Goal: Transaction & Acquisition: Purchase product/service

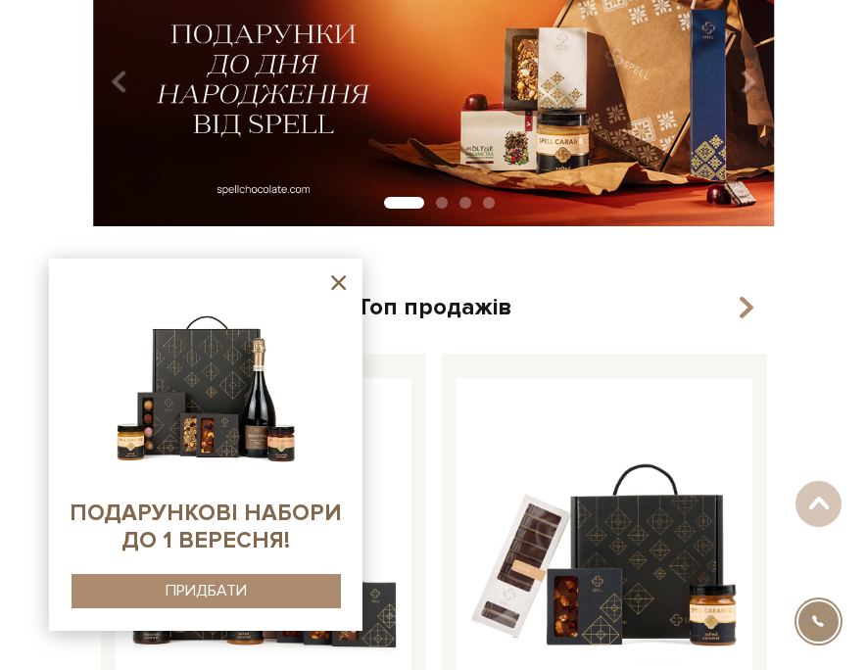
click at [340, 277] on icon at bounding box center [338, 282] width 24 height 24
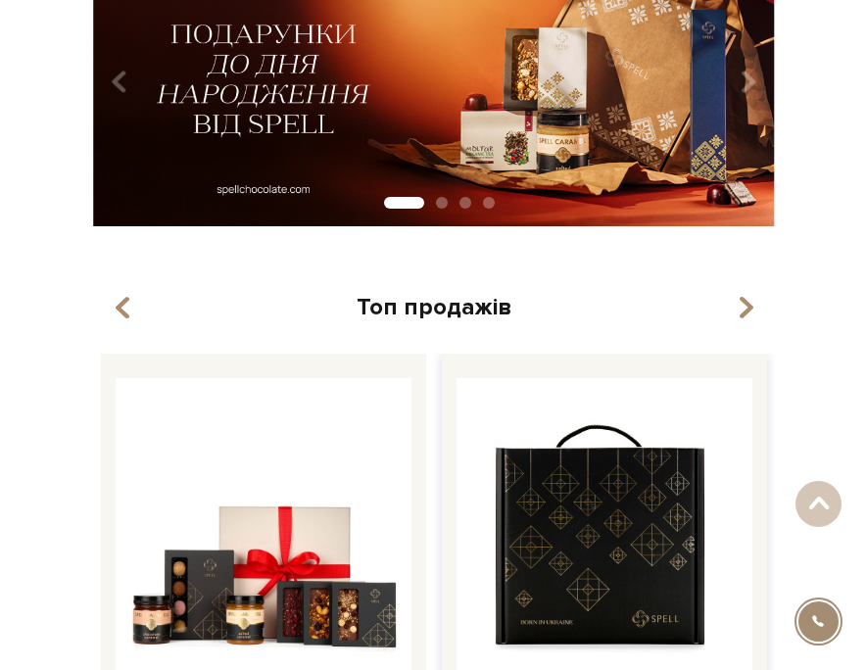
scroll to position [368, 0]
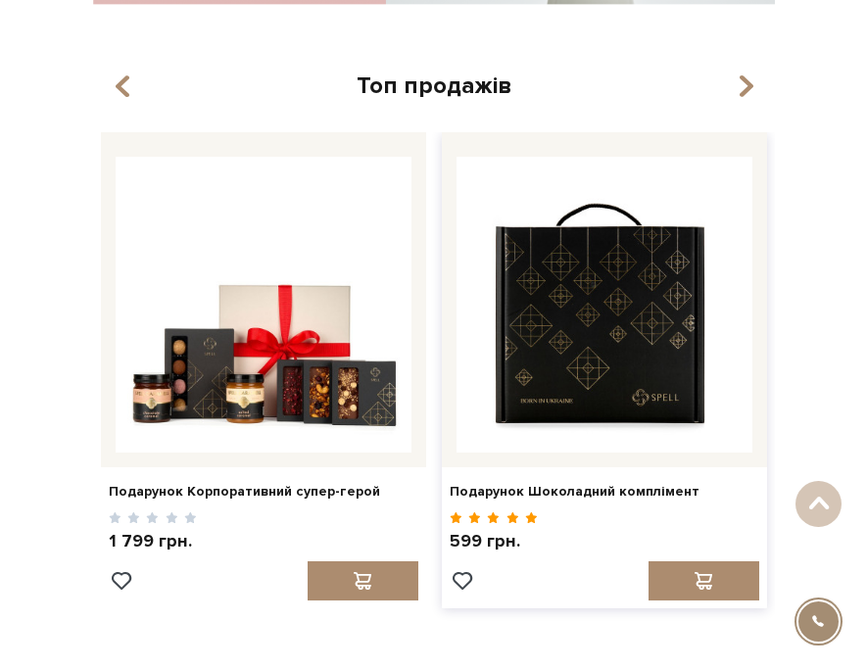
click at [639, 341] on img at bounding box center [605, 305] width 296 height 296
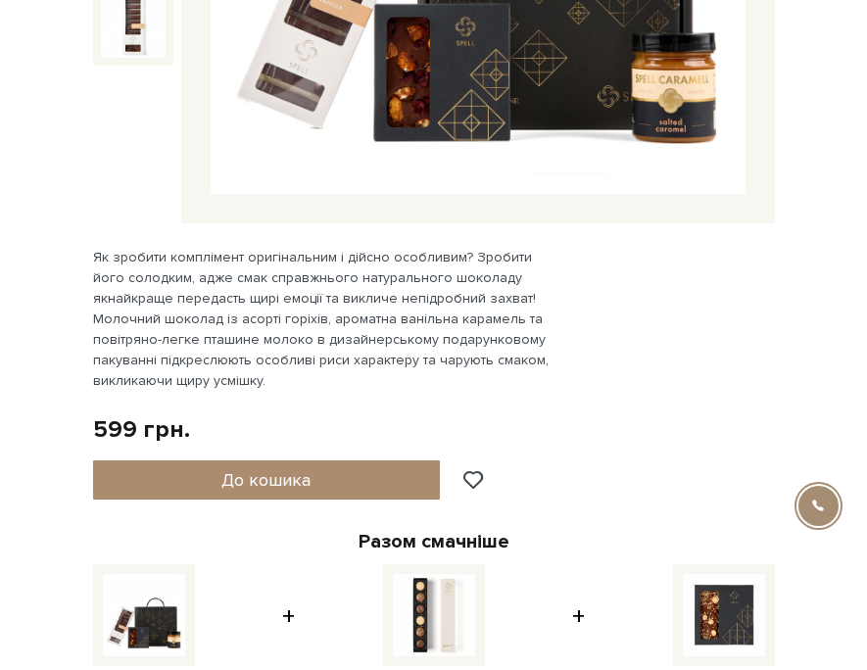
scroll to position [573, 0]
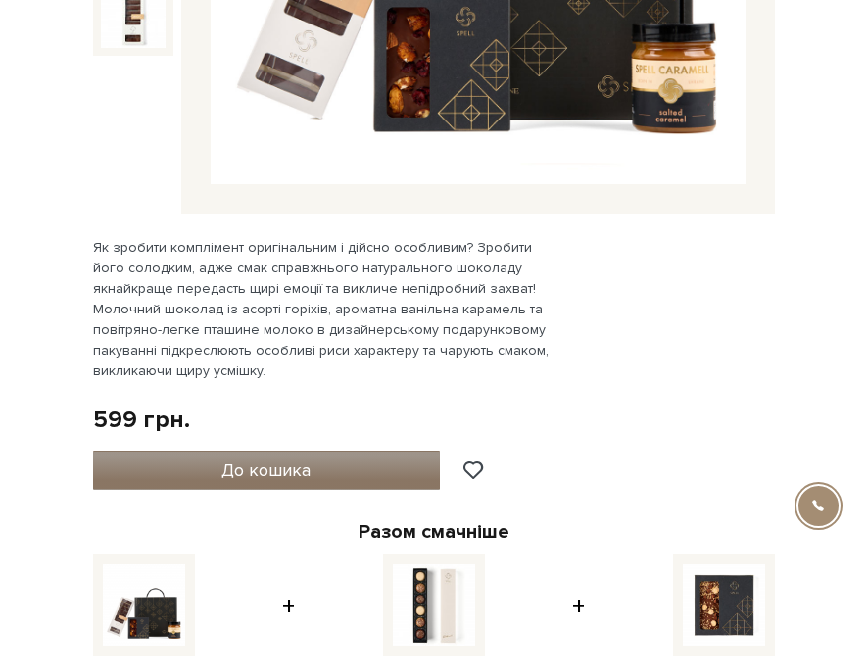
click at [362, 478] on button "До кошика" at bounding box center [267, 470] width 348 height 39
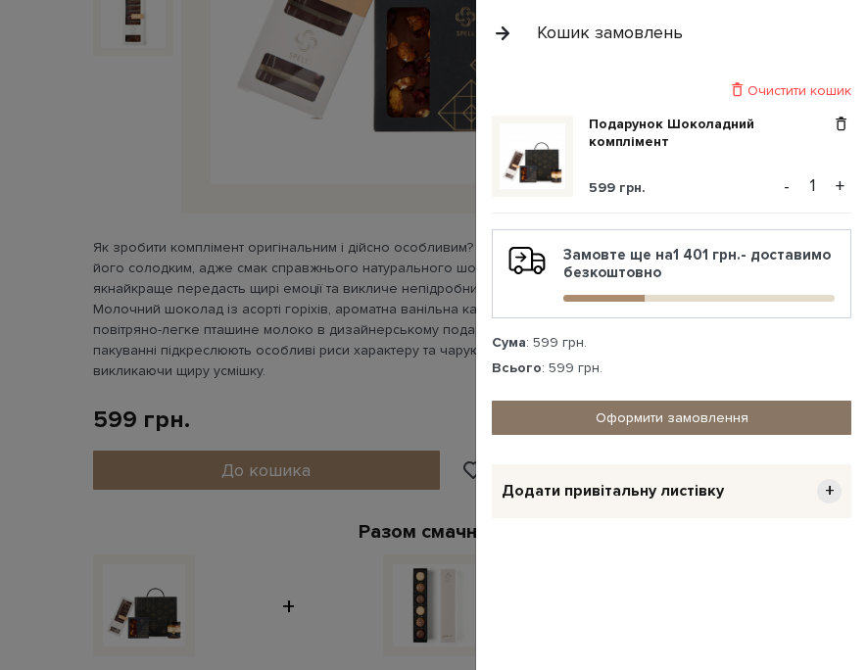
click at [766, 417] on link "Оформити замовлення" at bounding box center [672, 418] width 360 height 34
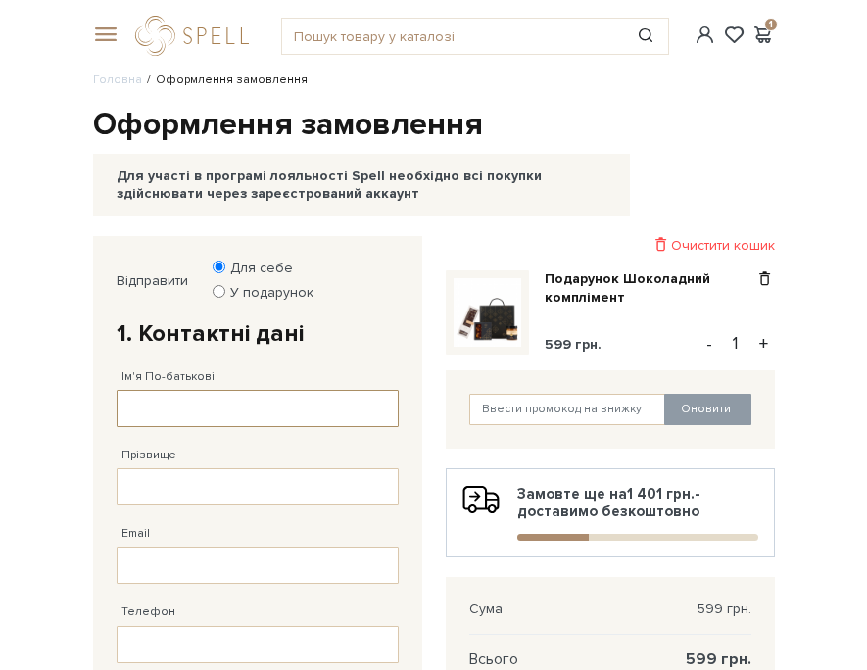
click at [322, 409] on input "Ім'я По-батькові" at bounding box center [258, 408] width 282 height 37
type input "Maryna"
type input "Ovchynnikova"
type input "oovchinnikovaa@gmail.com"
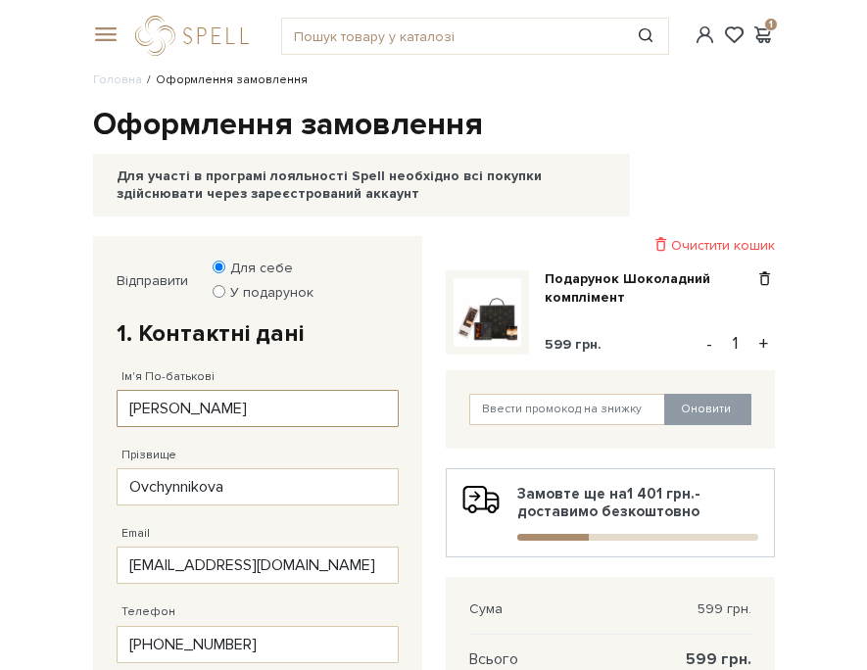
type input "38 (519) 361 43 12"
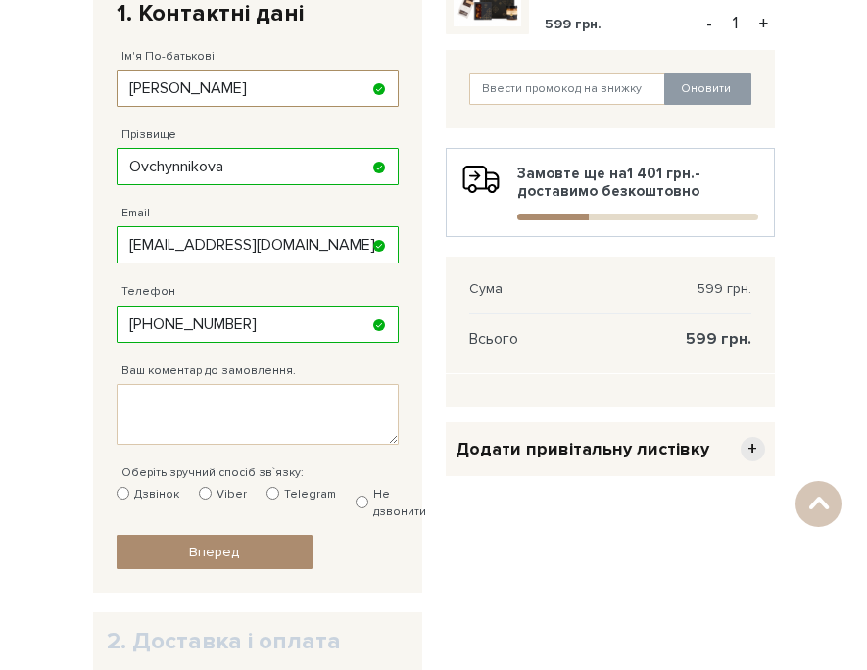
scroll to position [322, 0]
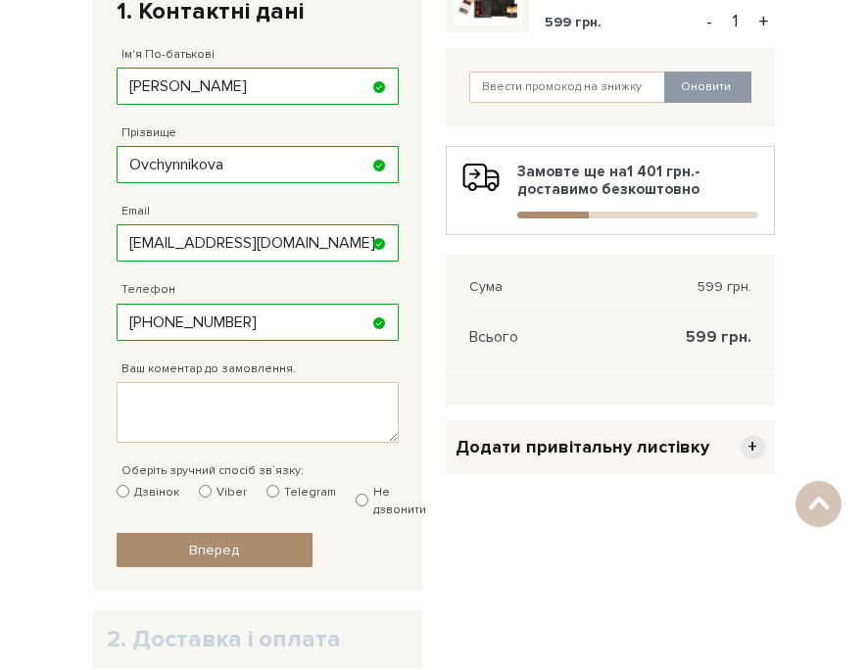
click at [362, 498] on label "Не дзвонити" at bounding box center [391, 501] width 71 height 35
click at [362, 498] on input "Не дзвонити" at bounding box center [362, 500] width 13 height 13
radio input "true"
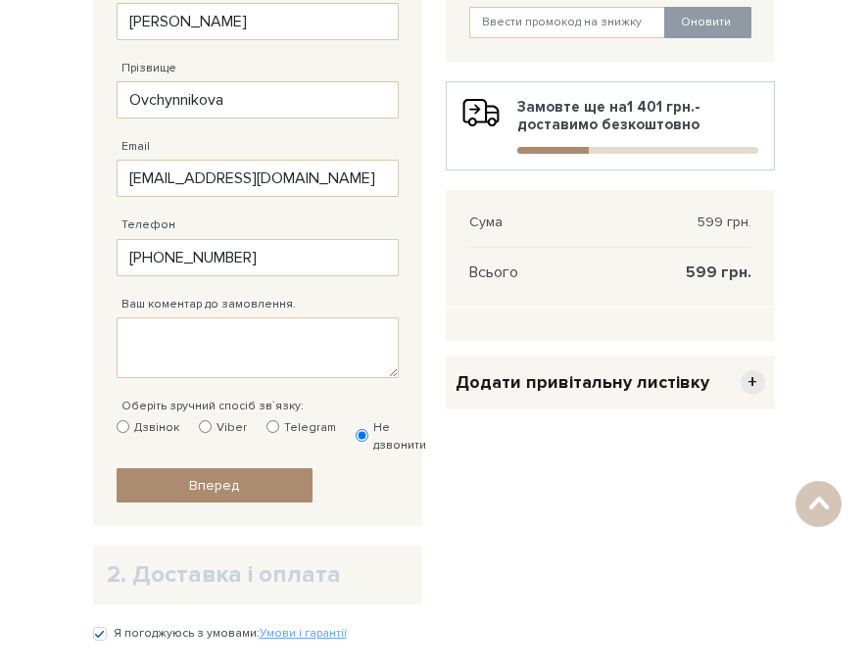
scroll to position [386, 0]
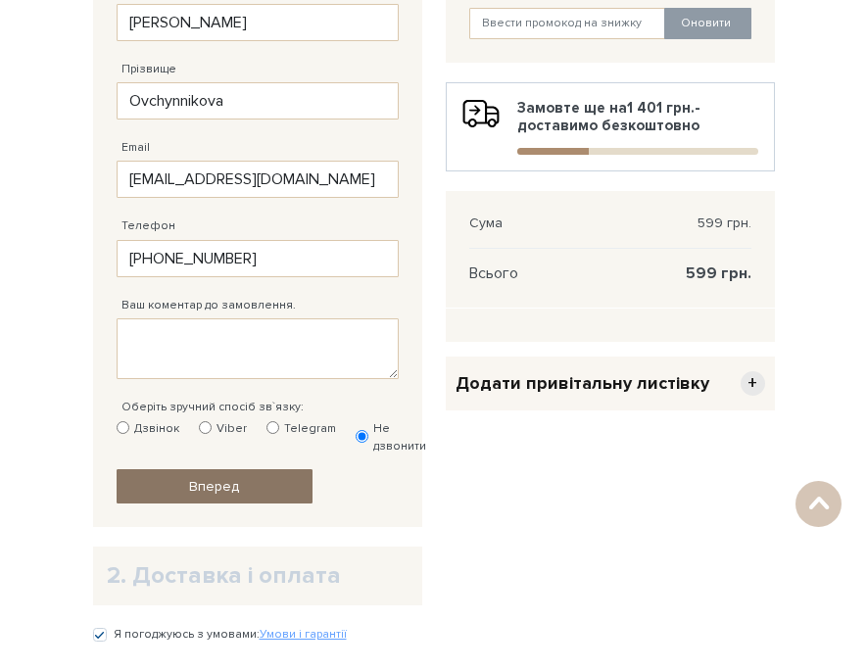
click at [255, 494] on link "Вперед" at bounding box center [215, 486] width 196 height 34
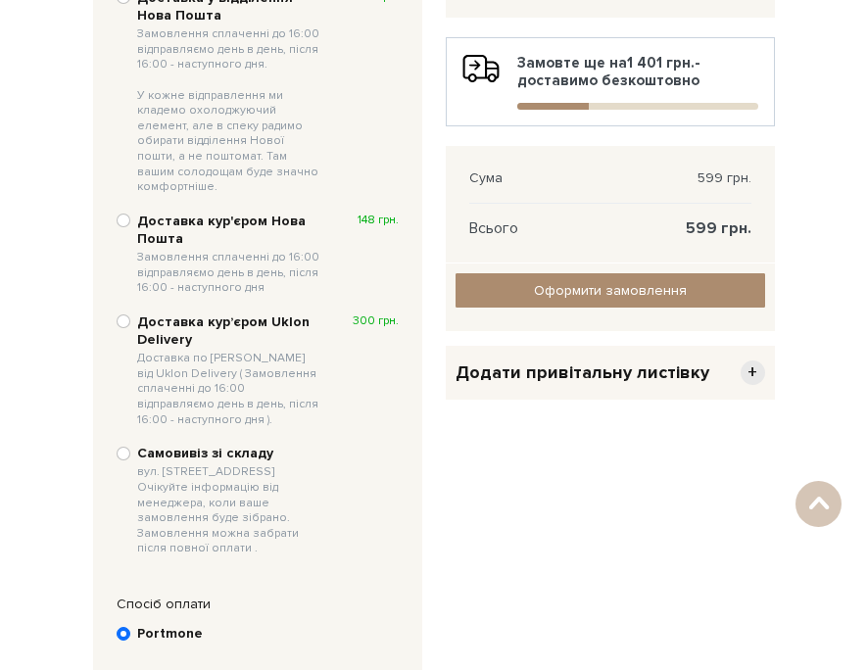
scroll to position [468, 0]
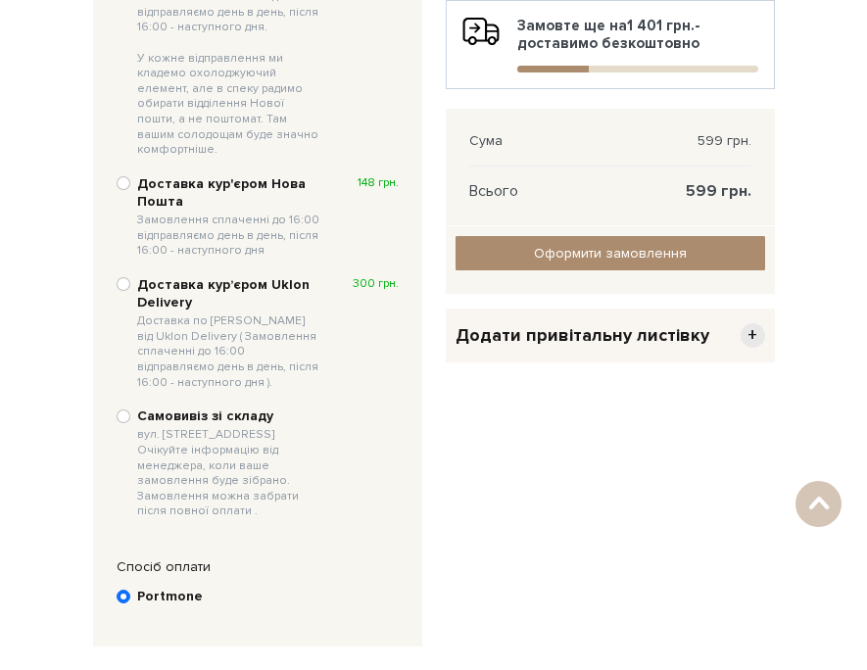
click at [243, 432] on span "вул. Велика Кільцева, 4-А. Очікуйте інформацію від менеджера, коли ваше замовле…" at bounding box center [228, 473] width 183 height 92
click at [130, 423] on input "Самовивіз зі складу вул. Велика Кільцева, 4-А. Очікуйте інформацію від менеджер…" at bounding box center [124, 417] width 14 height 14
radio input "true"
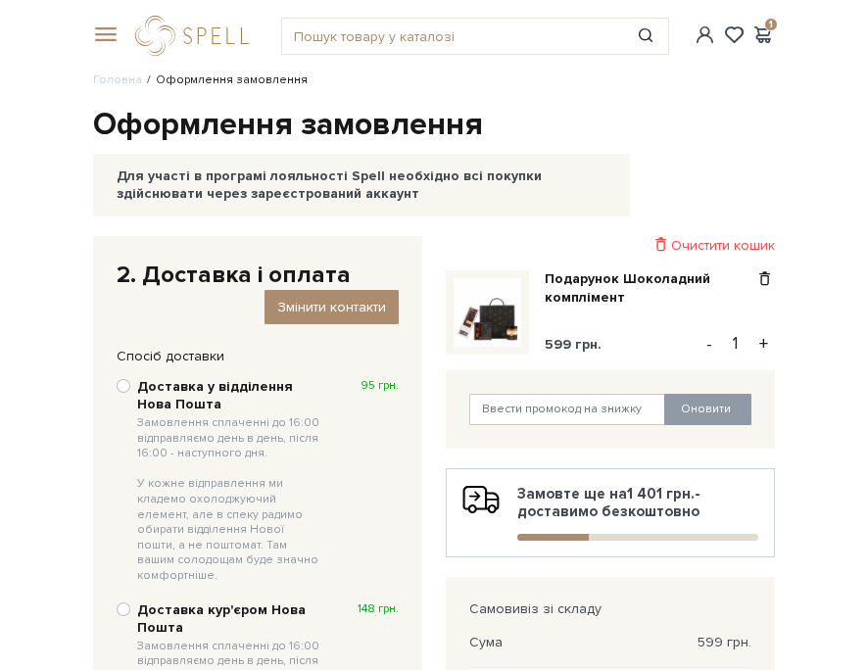
scroll to position [431, 0]
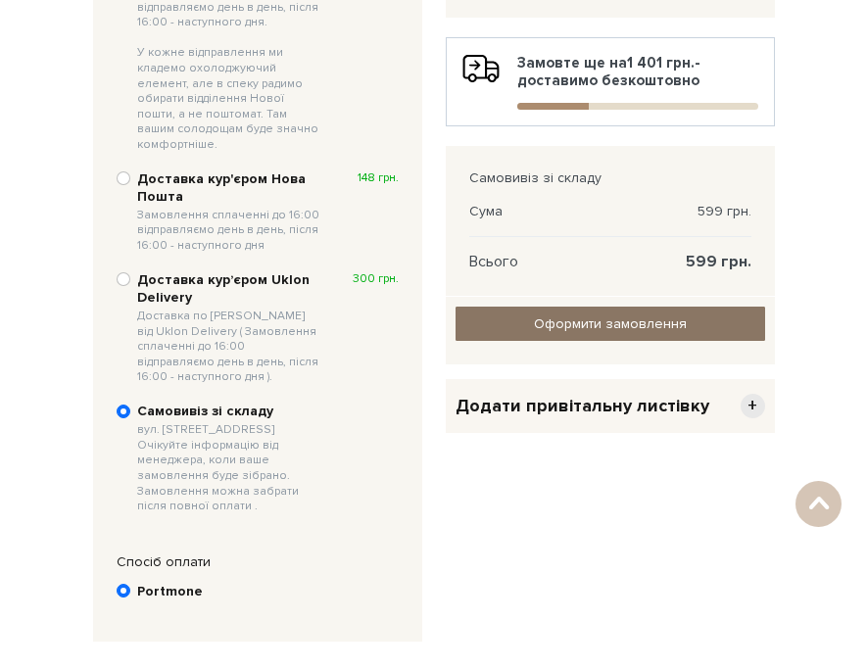
click at [718, 333] on input "Оформити замовлення" at bounding box center [611, 324] width 310 height 34
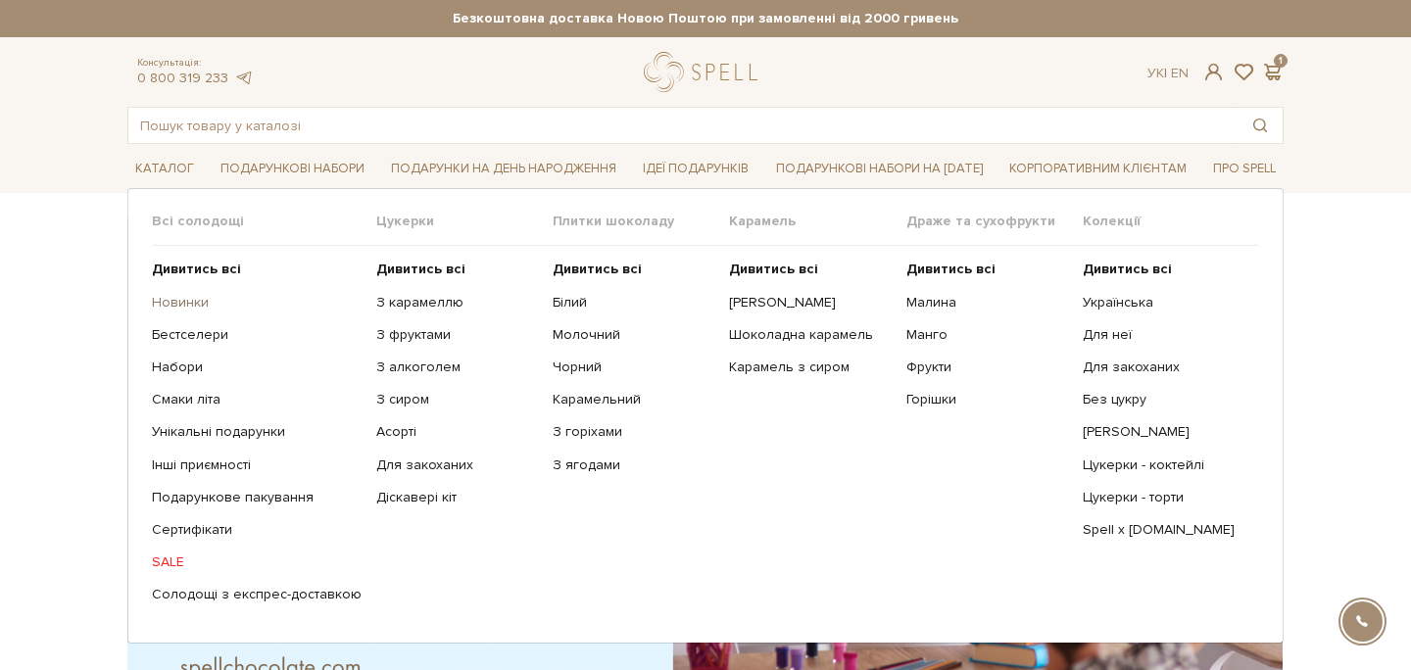
click at [192, 306] on link "Новинки" at bounding box center [257, 303] width 210 height 18
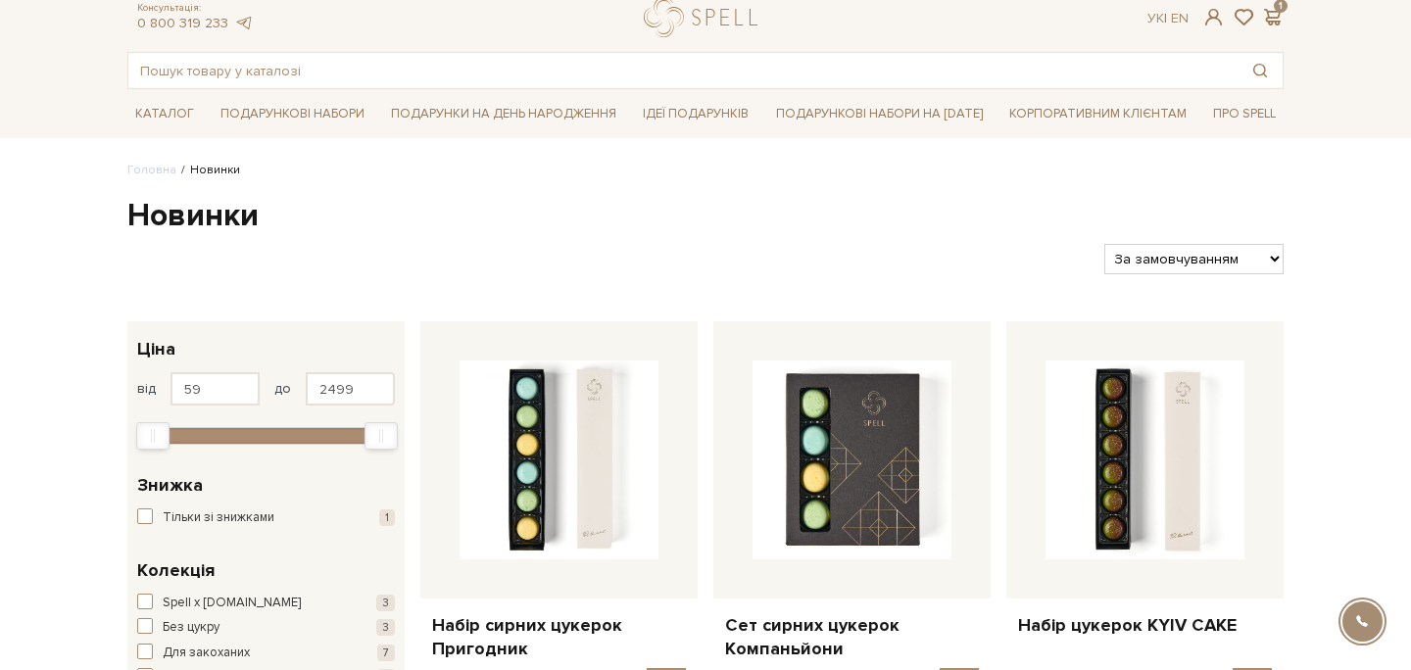
scroll to position [70, 0]
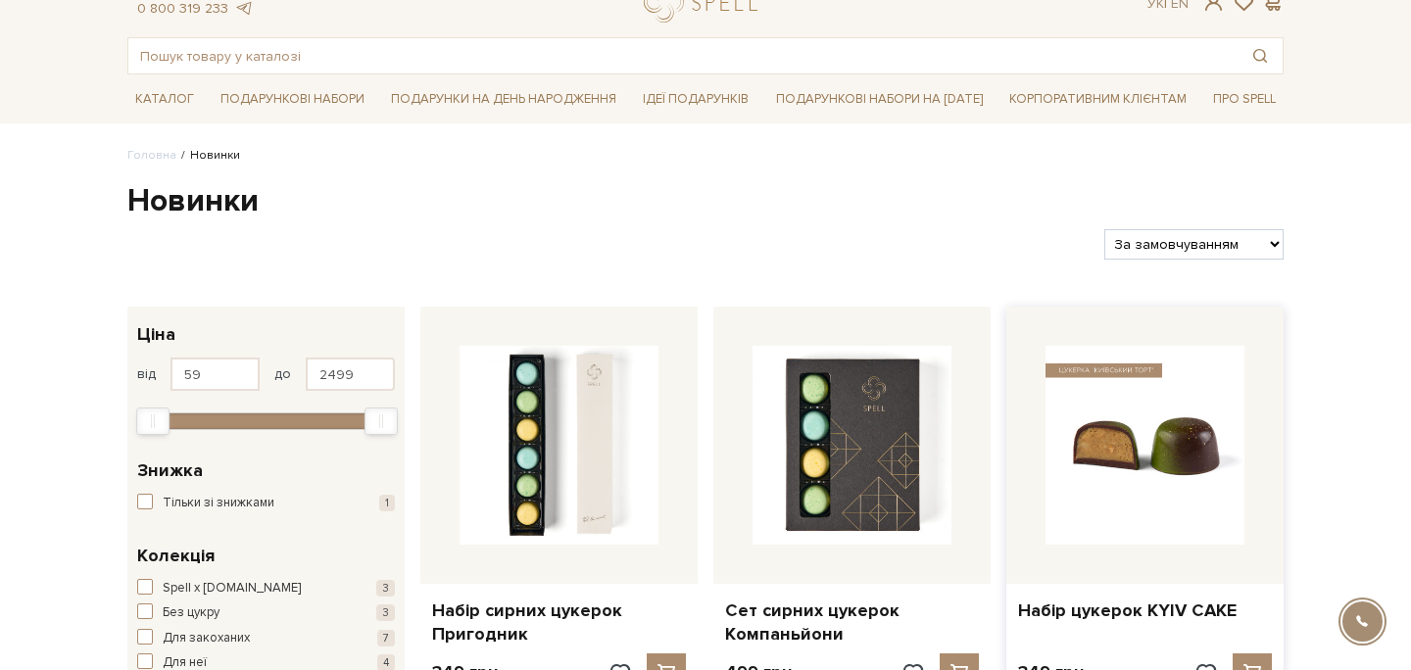
click at [1192, 410] on img at bounding box center [1144, 445] width 199 height 199
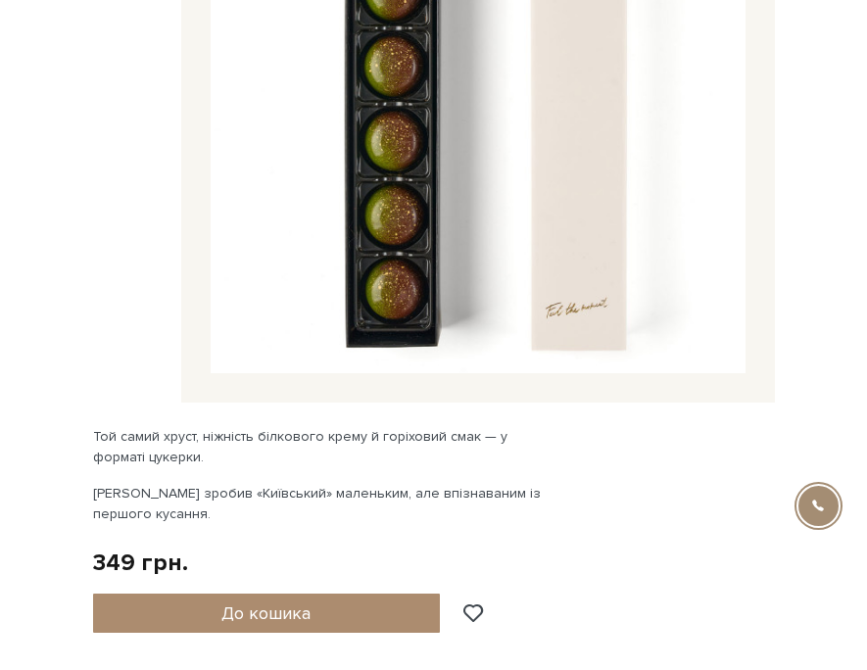
scroll to position [621, 0]
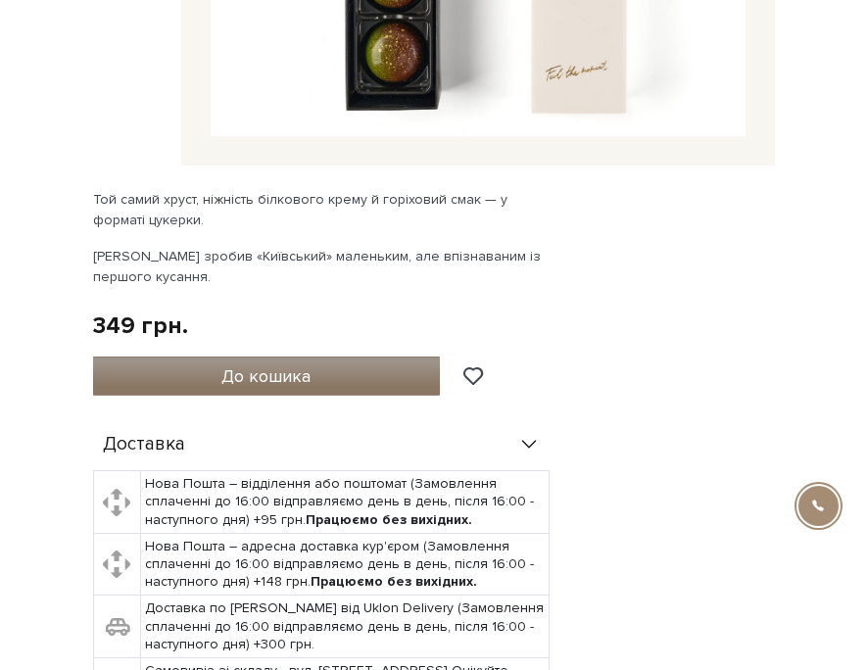
click at [300, 373] on span "До кошика" at bounding box center [265, 376] width 89 height 22
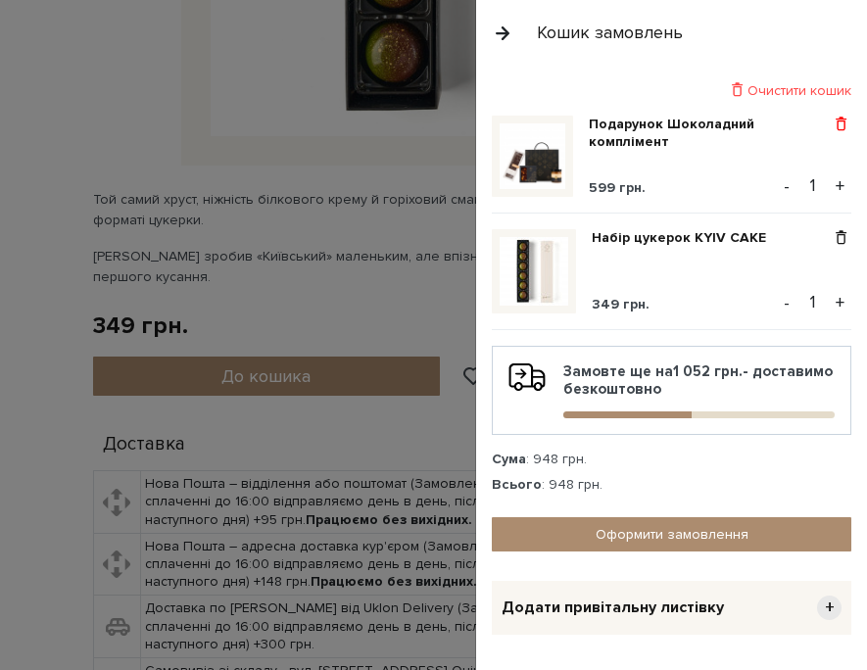
click at [841, 125] on span at bounding box center [841, 125] width 21 height 18
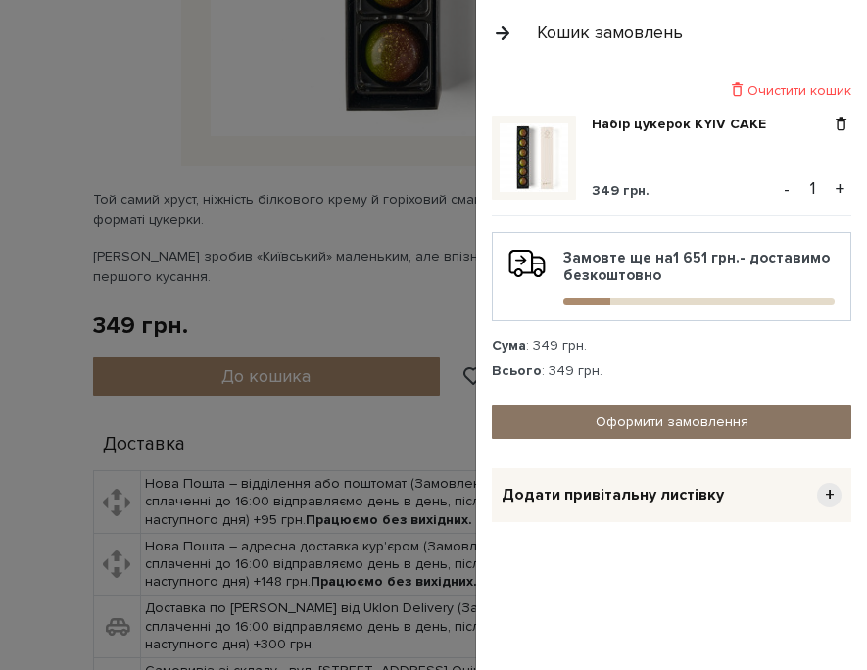
click at [687, 415] on link "Оформити замовлення" at bounding box center [672, 422] width 360 height 34
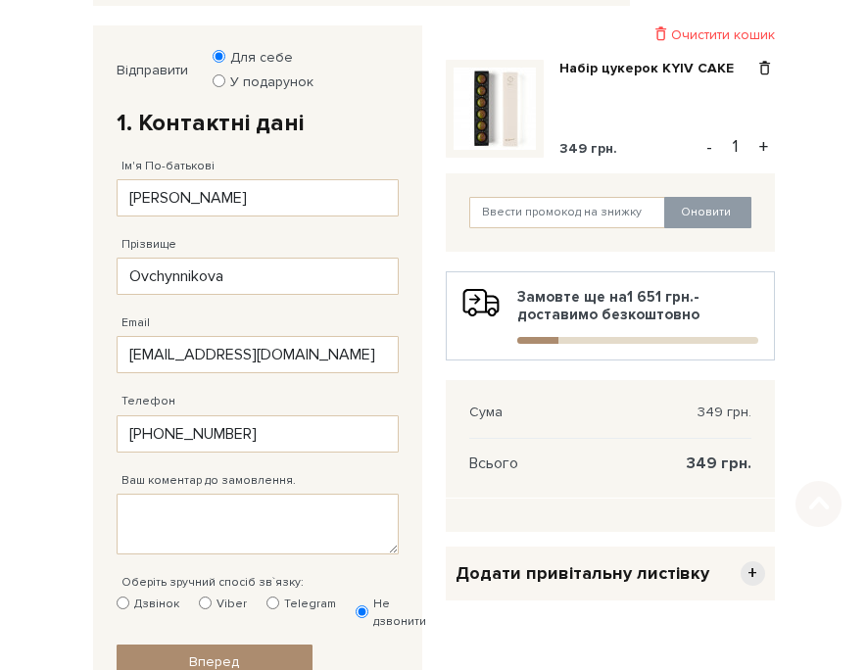
scroll to position [263, 0]
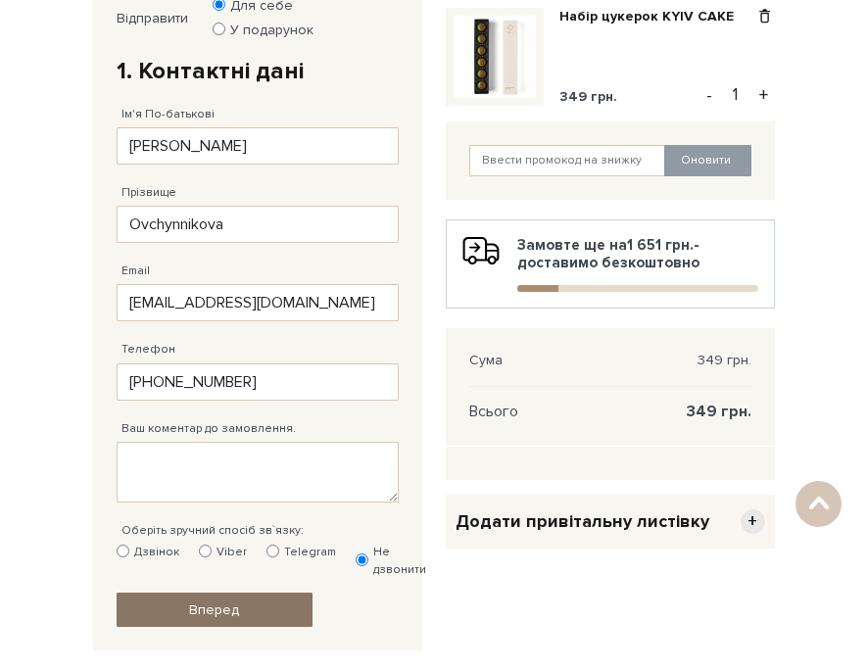
click at [259, 607] on link "Вперед" at bounding box center [215, 610] width 196 height 34
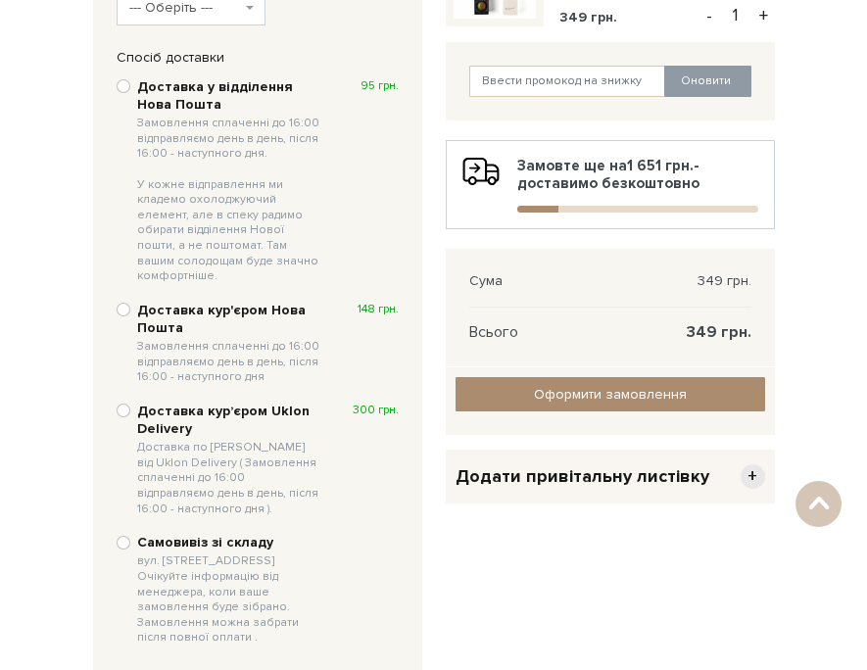
scroll to position [373, 0]
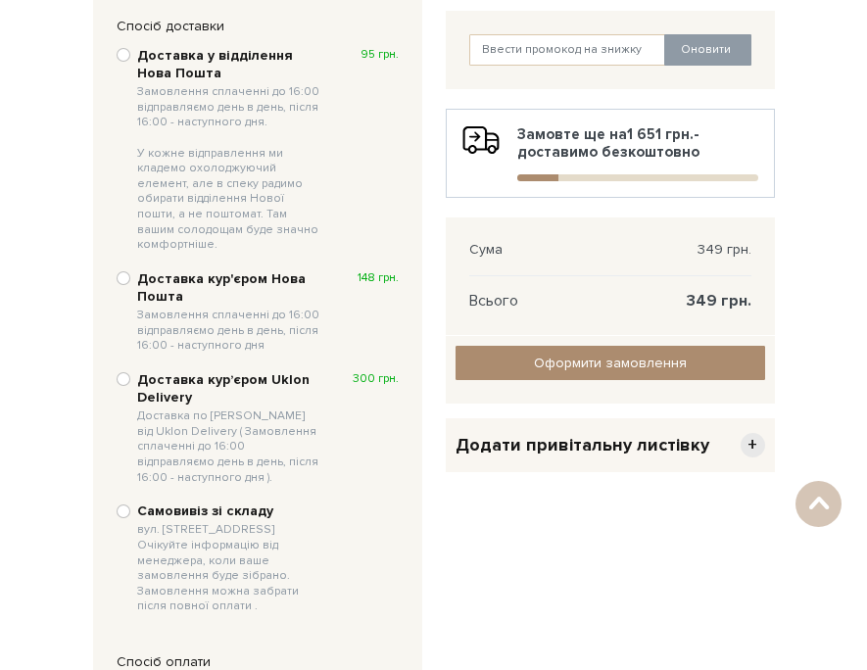
click at [293, 503] on b "Самовивіз зі складу вул. Велика Кільцева, 4-А. Очікуйте інформацію від менеджер…" at bounding box center [228, 559] width 183 height 112
click at [130, 505] on input "Самовивіз зі складу вул. Велика Кільцева, 4-А. Очікуйте інформацію від менеджер…" at bounding box center [124, 512] width 14 height 14
radio input "true"
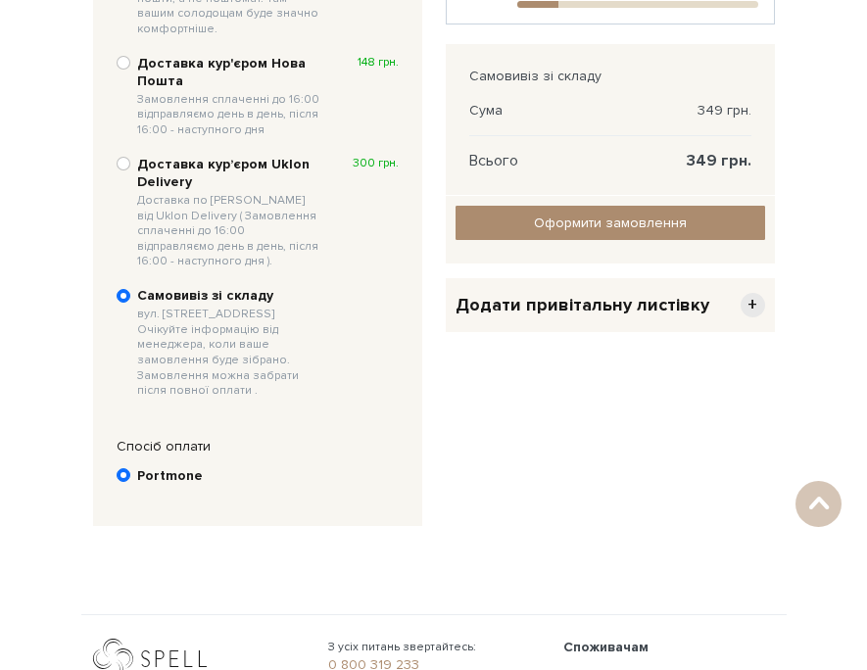
scroll to position [108, 0]
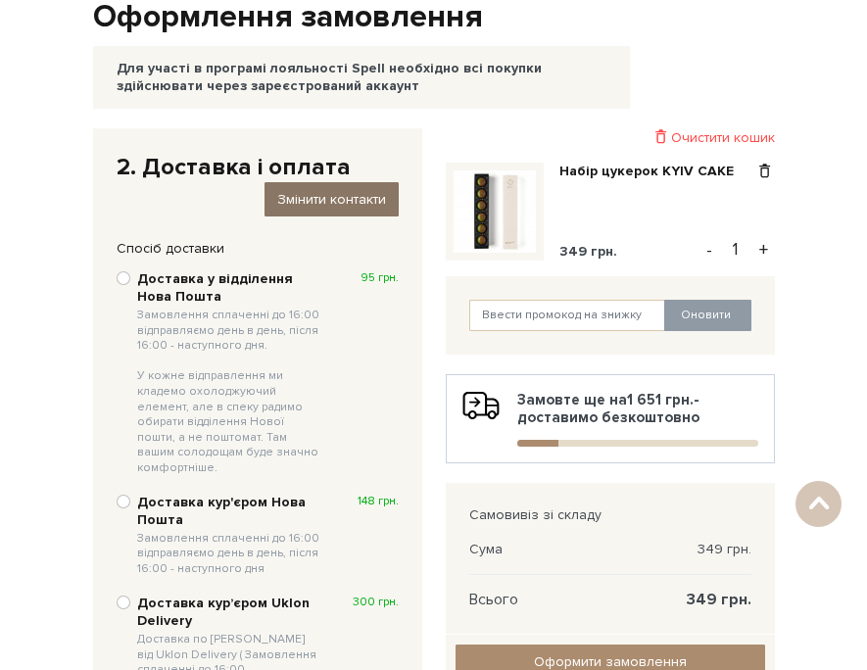
click at [372, 196] on span "Змінити контакти" at bounding box center [331, 199] width 109 height 17
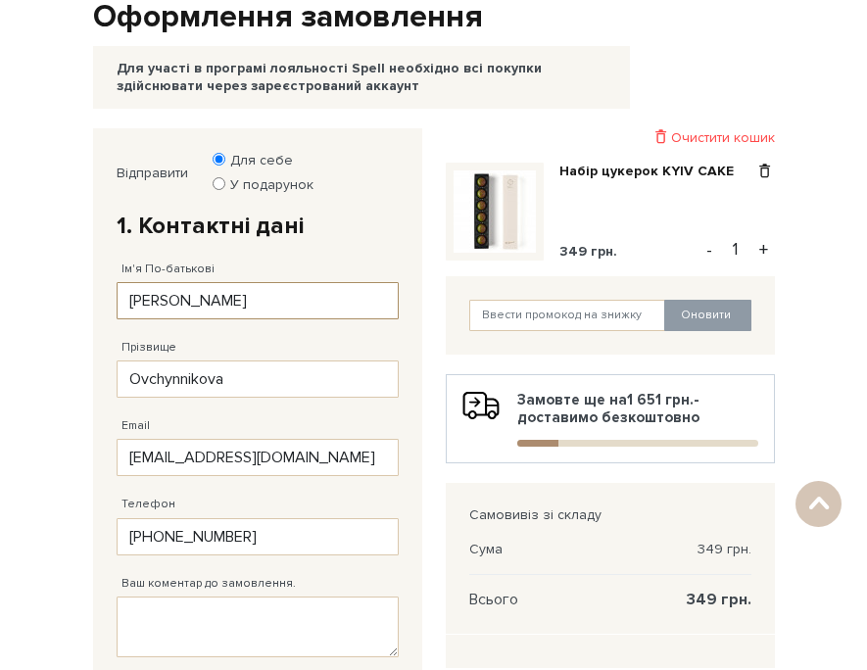
drag, startPoint x: 296, startPoint y: 293, endPoint x: 0, endPoint y: 289, distance: 295.9
click at [0, 289] on body "Каталог Всі солодощі SALE" at bounding box center [433, 643] width 867 height 1502
type input "N"
type input "ТЕСТ"
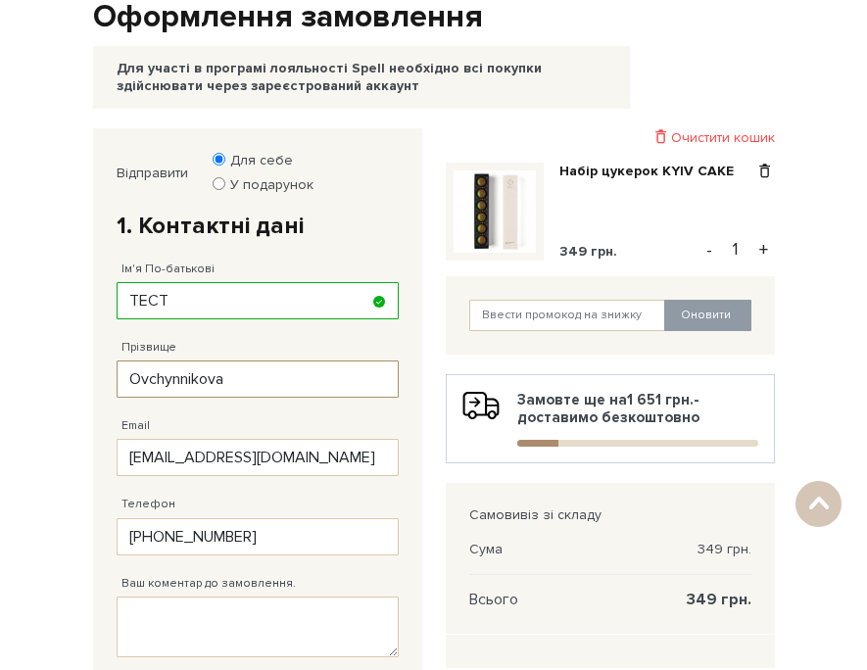
drag, startPoint x: 171, startPoint y: 361, endPoint x: 40, endPoint y: 357, distance: 131.3
click at [40, 357] on body "Каталог Всі солодощі SALE" at bounding box center [433, 643] width 867 height 1502
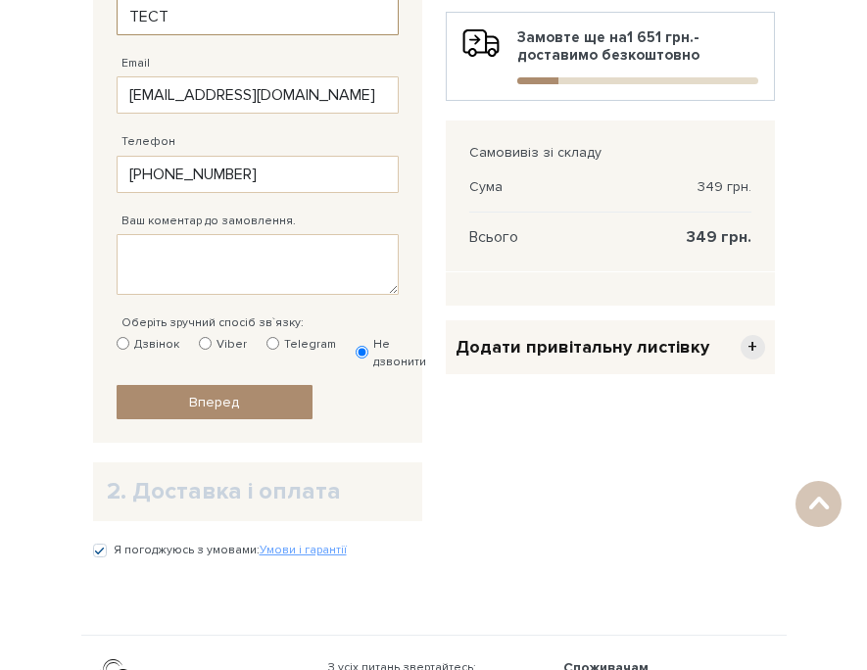
scroll to position [431, 0]
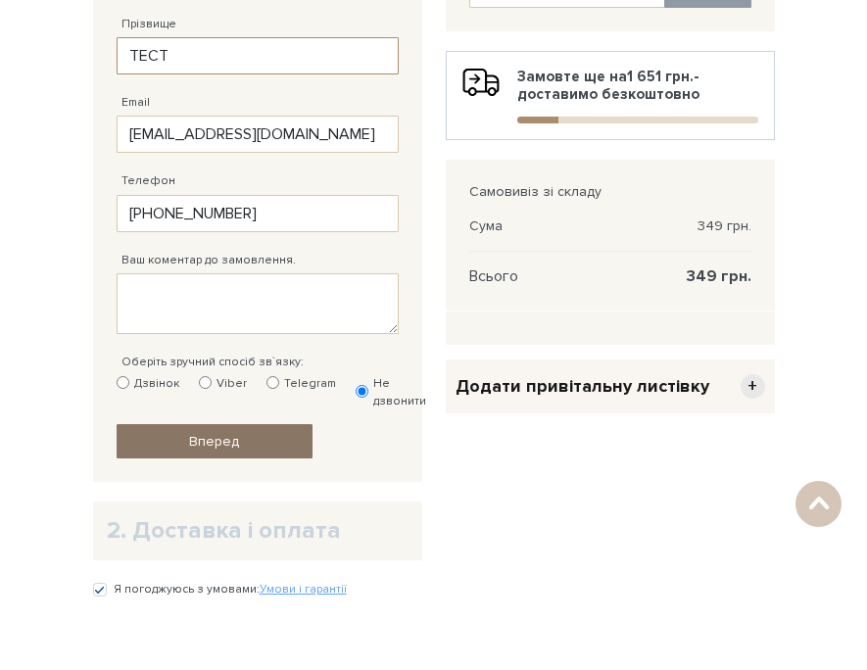
type input "ТЕСТ"
click at [245, 456] on link "Вперед" at bounding box center [215, 441] width 196 height 34
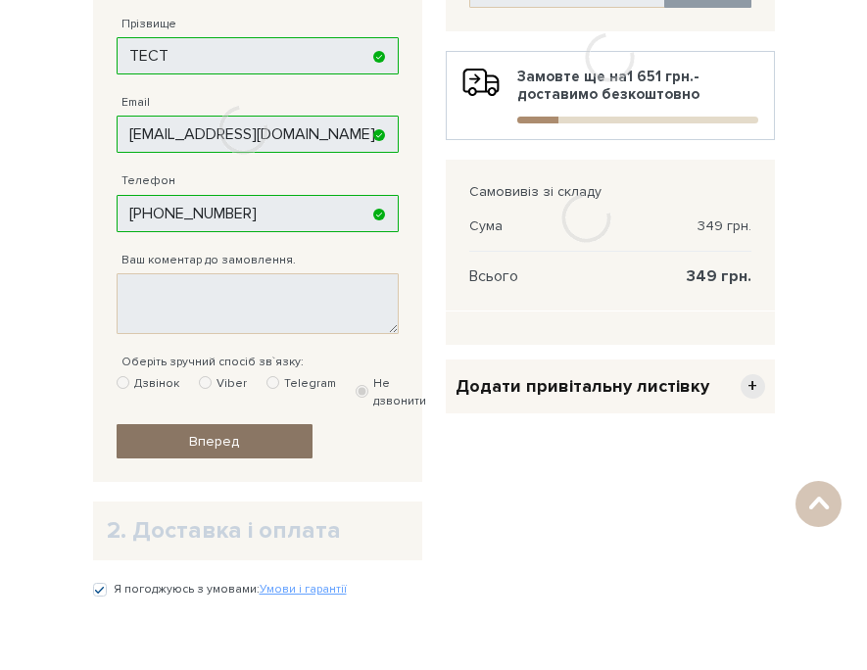
click at [247, 453] on div at bounding box center [244, 130] width 302 height 650
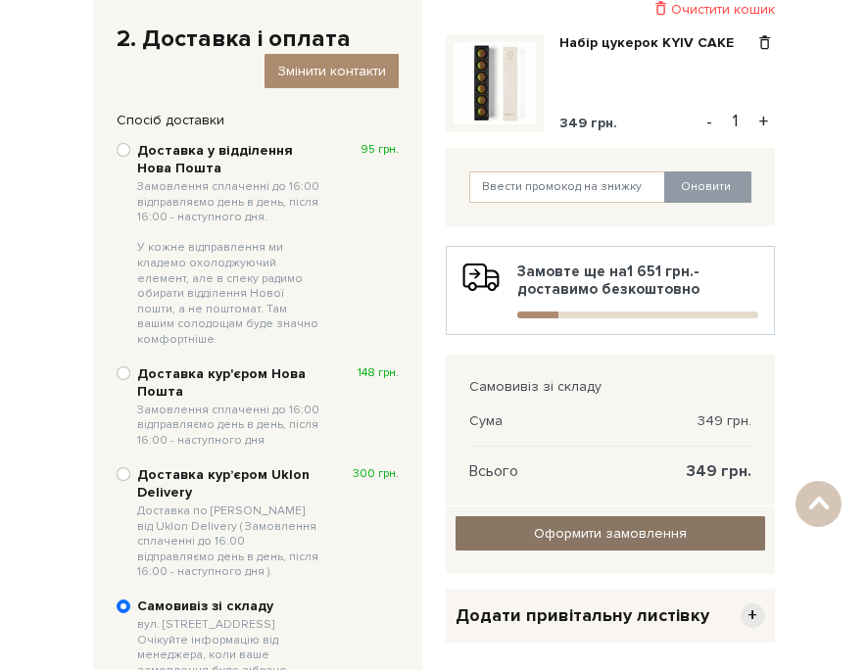
click at [703, 536] on input "Оформити замовлення" at bounding box center [611, 533] width 310 height 34
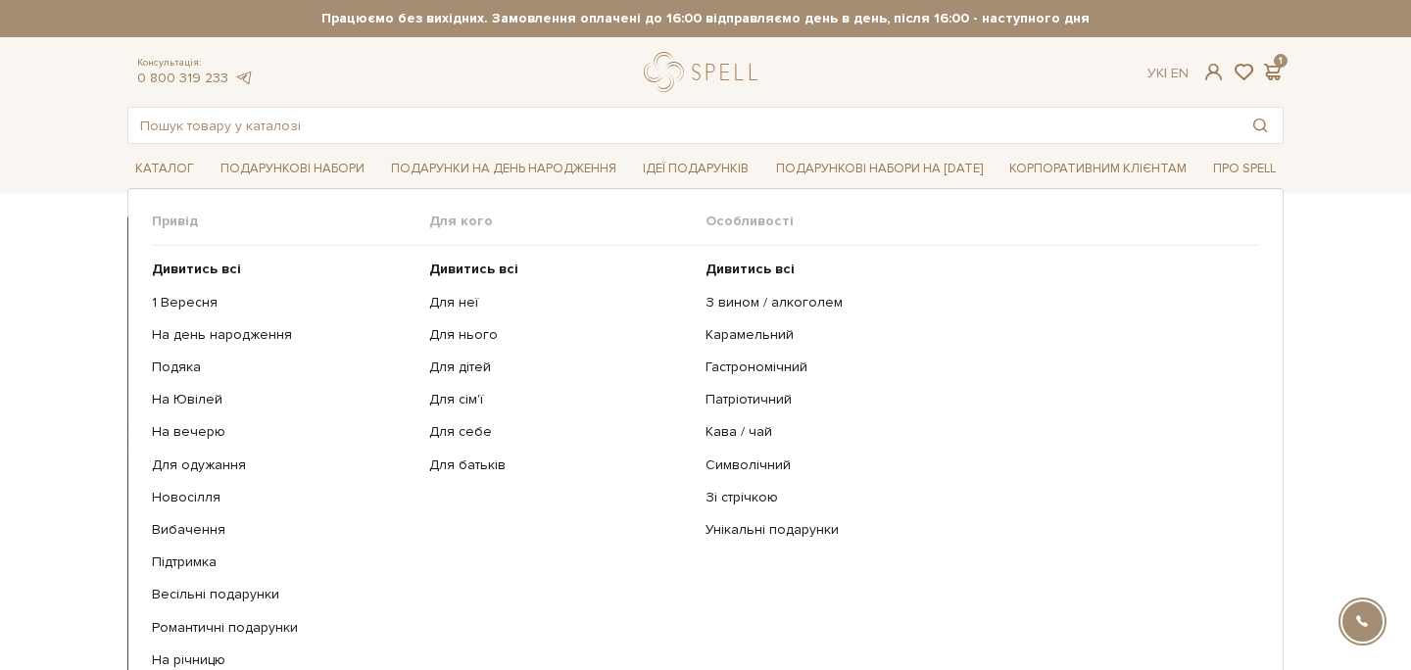
click at [470, 344] on ul "Дивитись всі Для неї Для нього Для дітей Для сім'ї Для себе" at bounding box center [567, 465] width 277 height 438
click at [452, 338] on link "Для нього" at bounding box center [560, 335] width 263 height 18
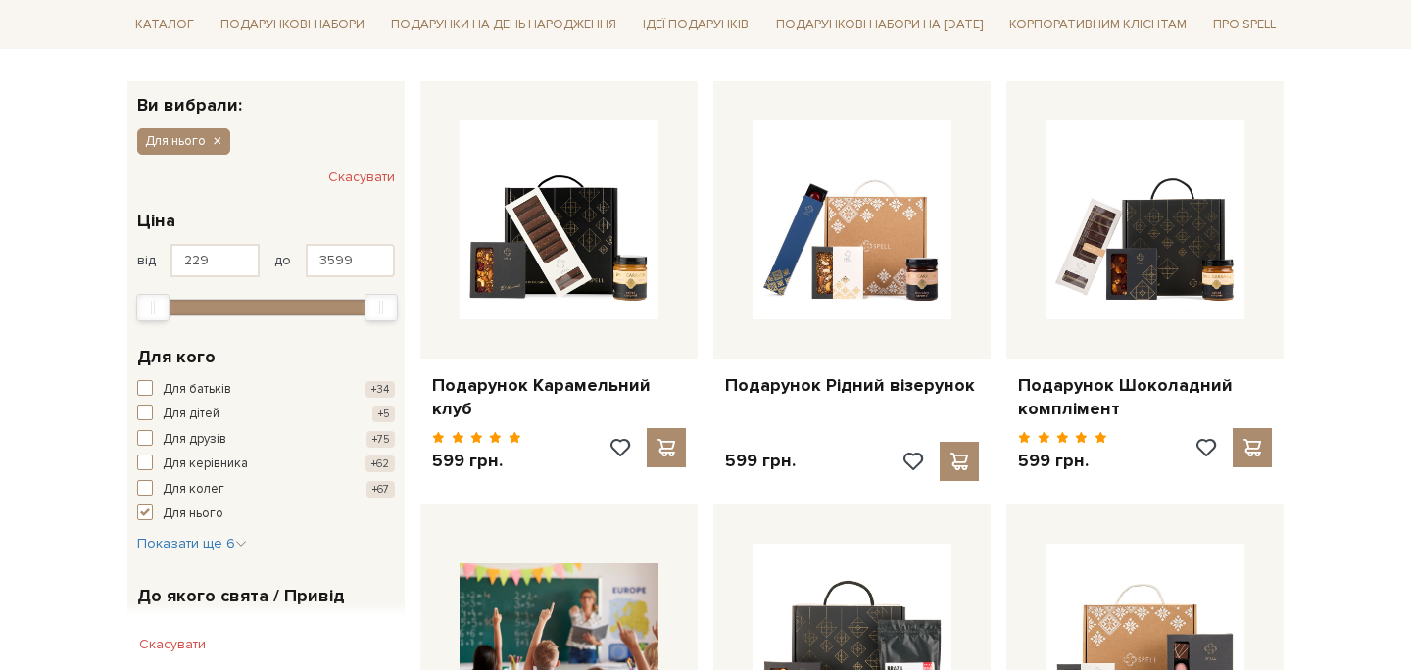
scroll to position [366, 0]
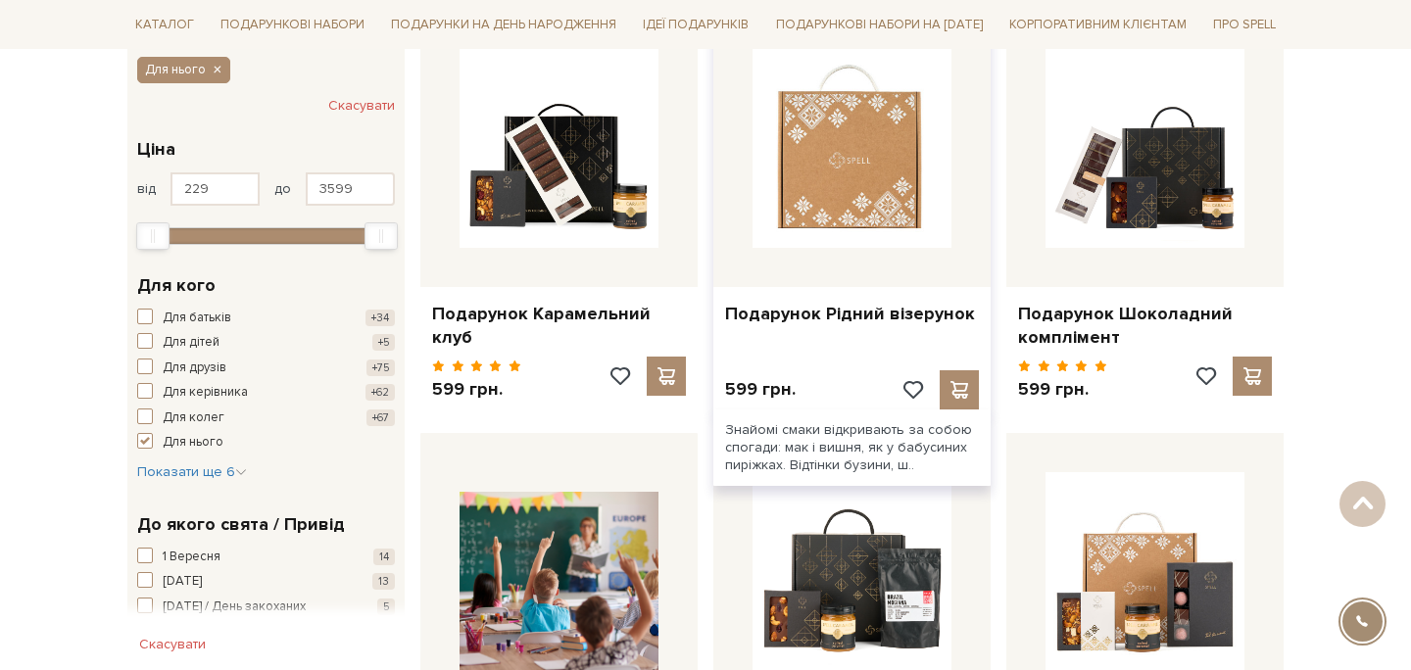
click at [867, 171] on img at bounding box center [851, 148] width 199 height 199
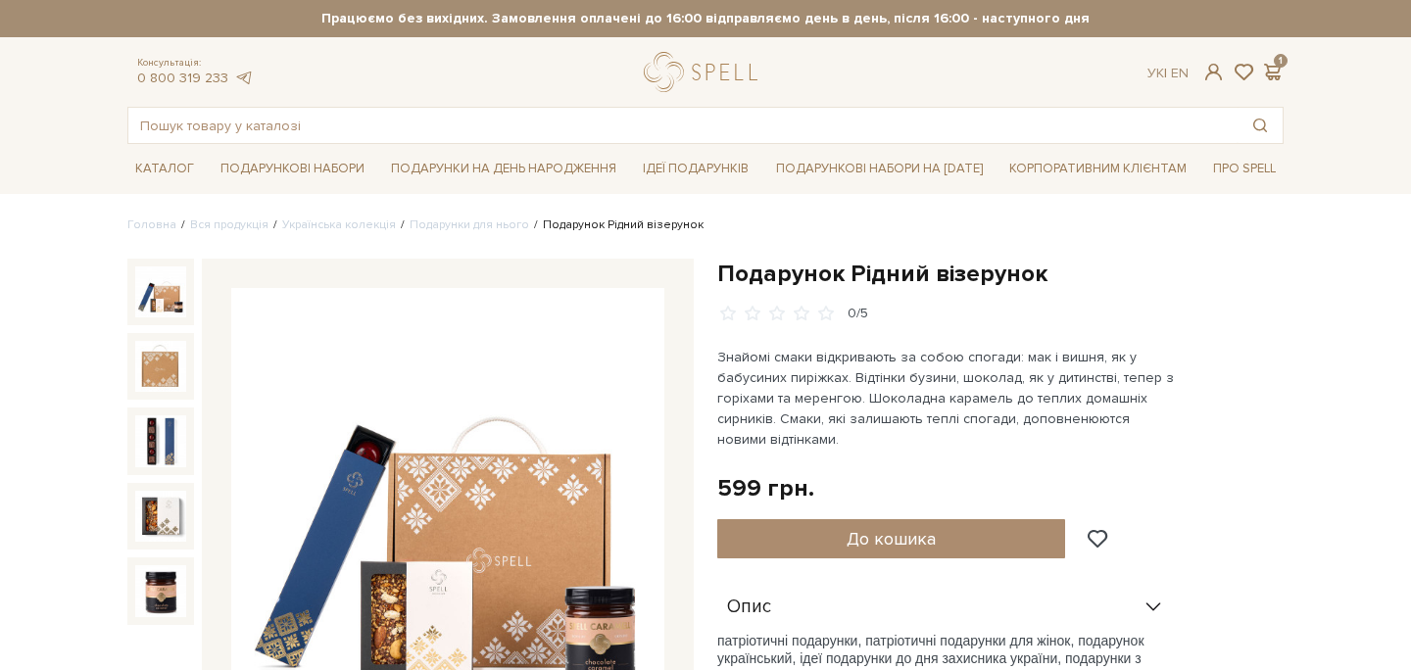
scroll to position [222, 0]
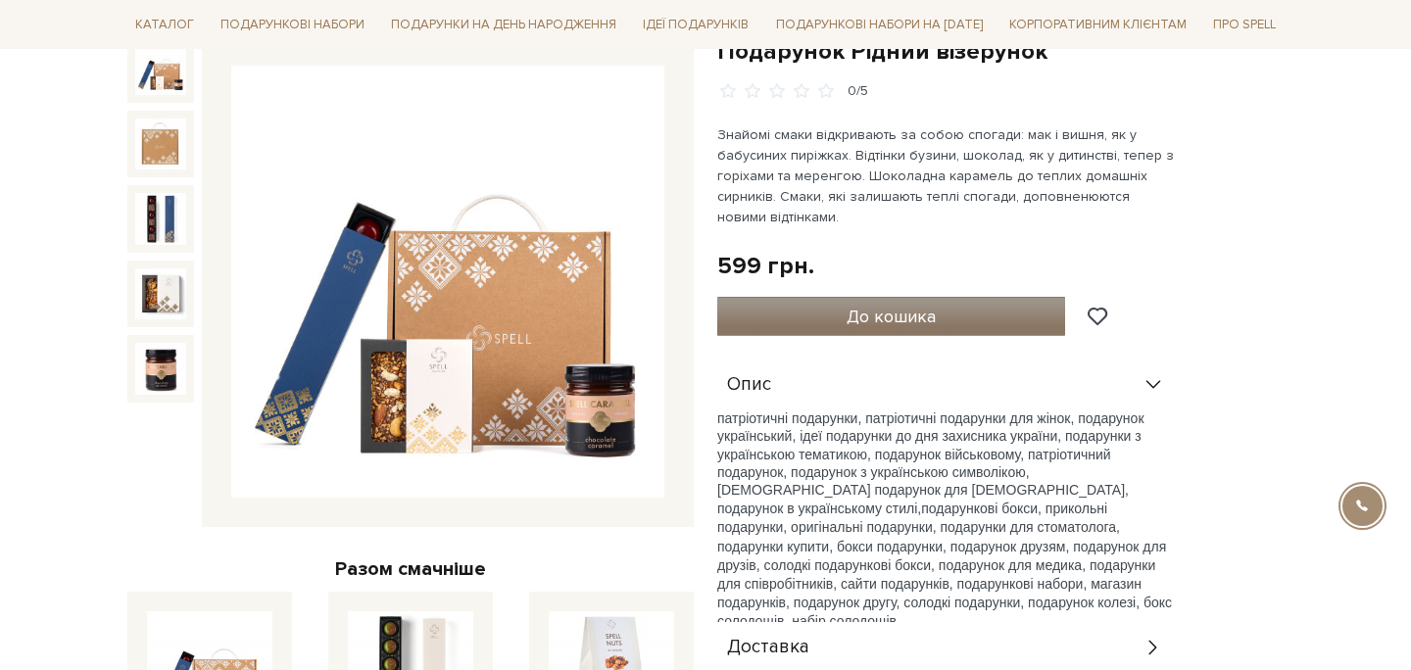
click at [830, 325] on button "До кошика" at bounding box center [891, 316] width 348 height 39
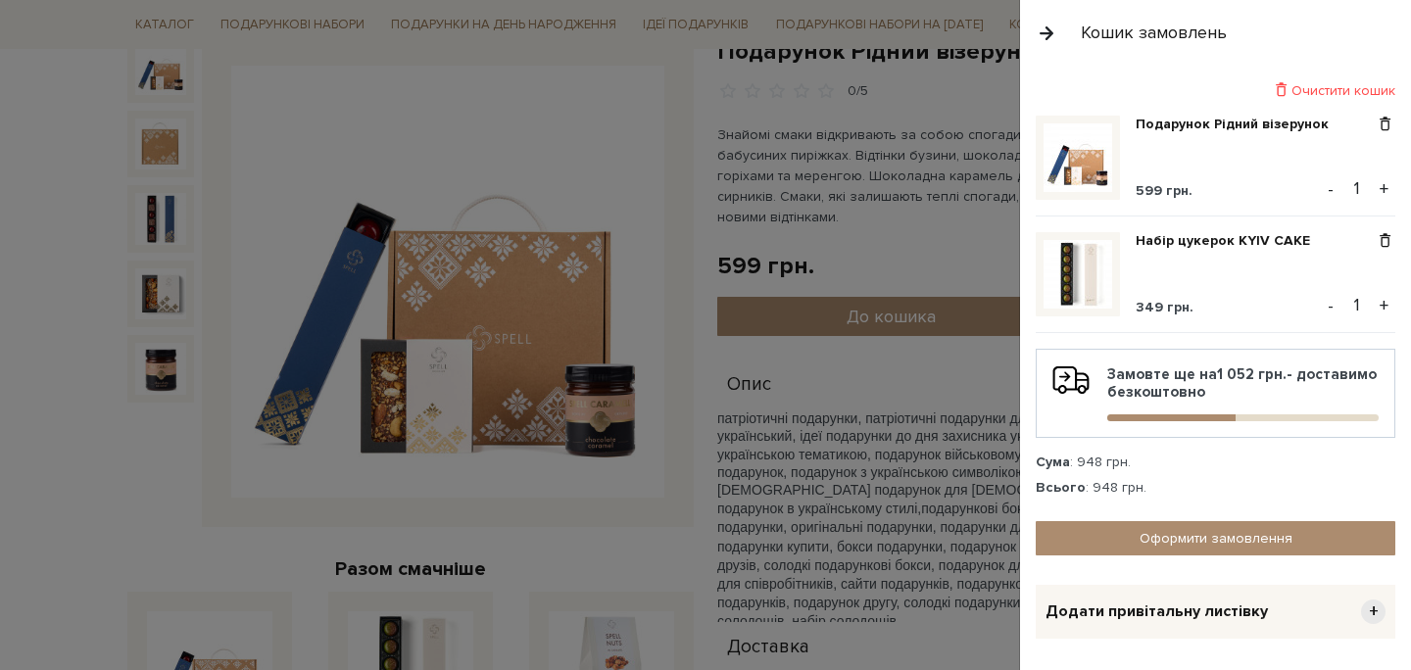
click at [1380, 305] on button "+" at bounding box center [1384, 305] width 23 height 29
click at [1390, 232] on span at bounding box center [1384, 241] width 21 height 18
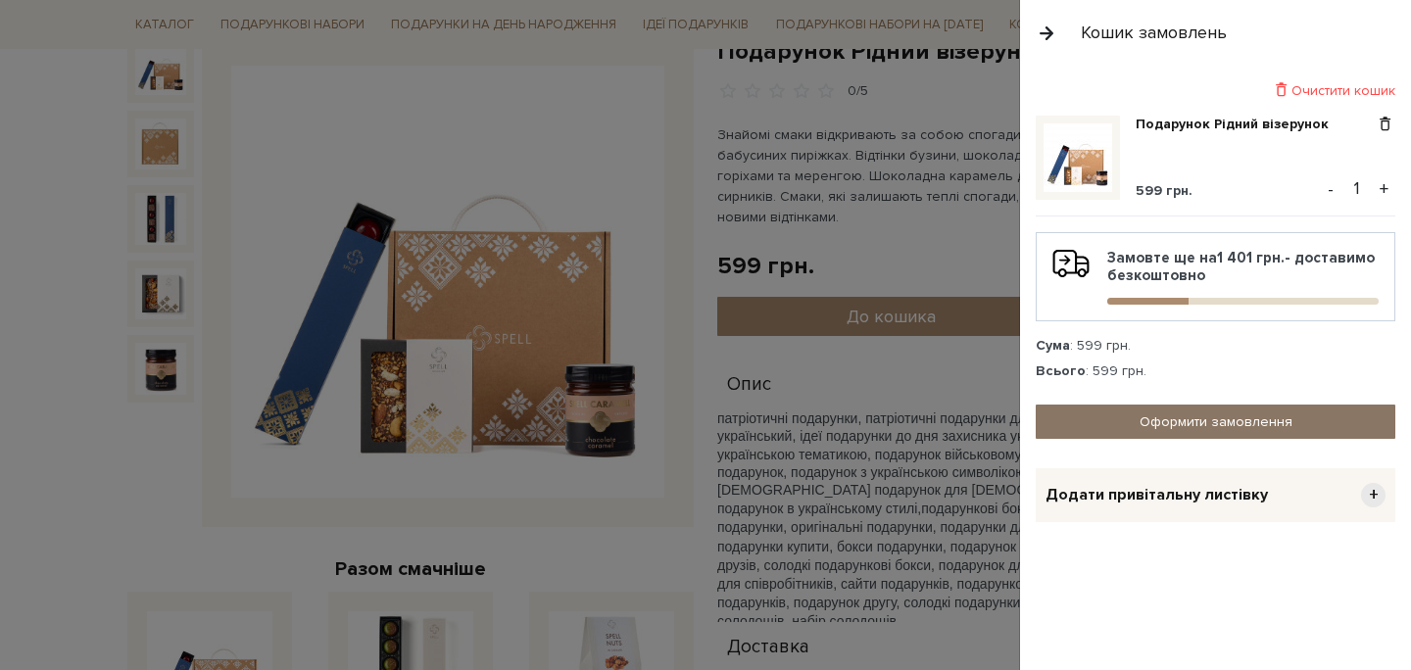
click at [1241, 420] on link "Оформити замовлення" at bounding box center [1216, 422] width 360 height 34
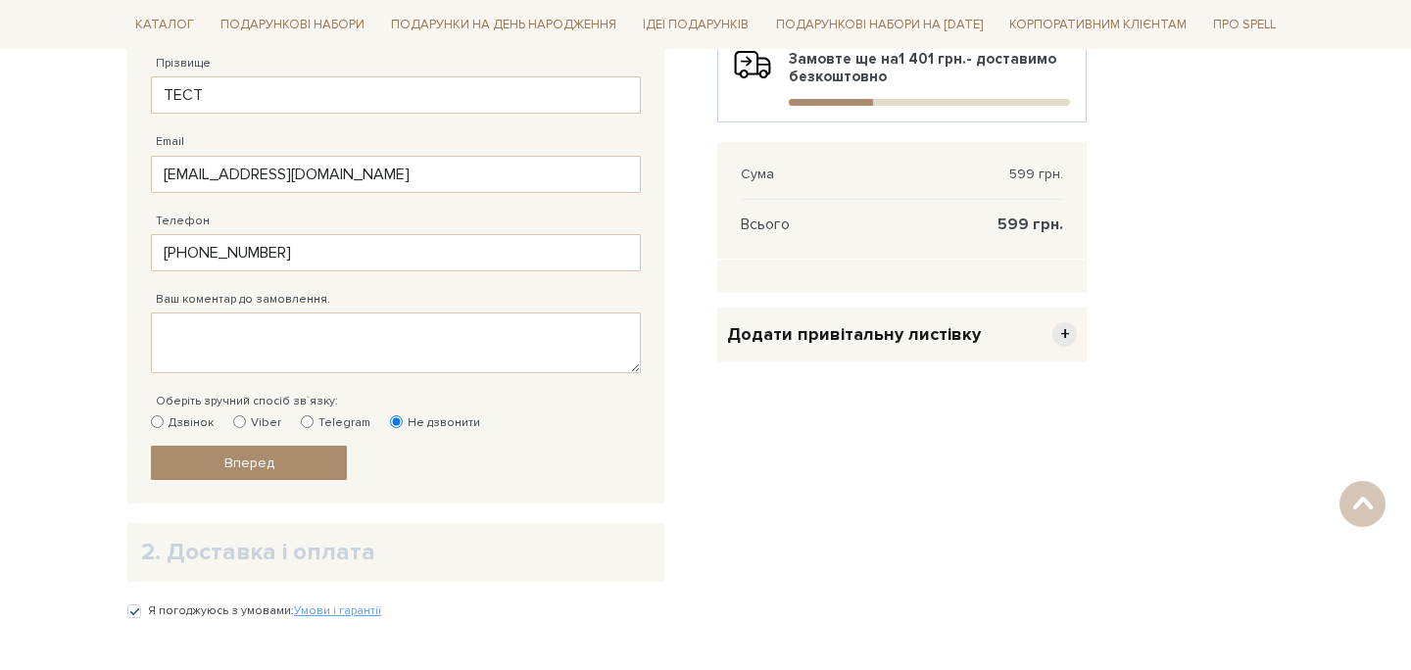
scroll to position [595, 0]
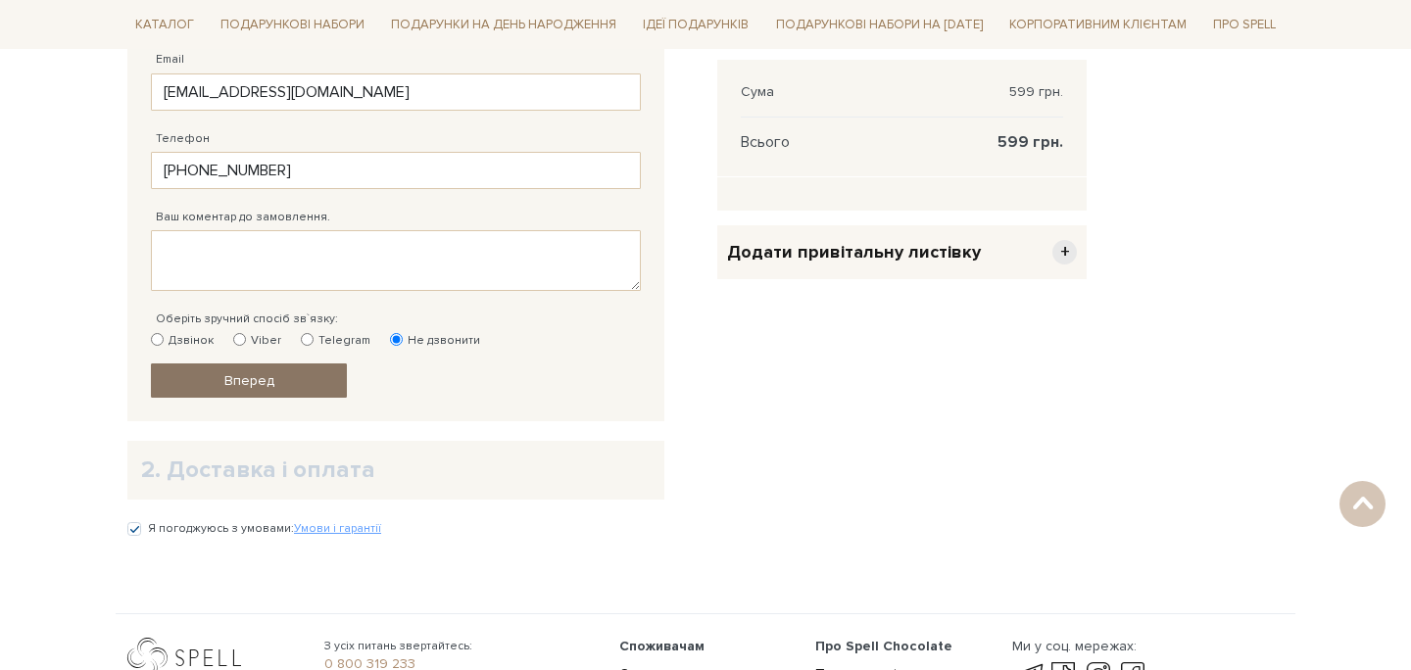
click at [312, 383] on link "Вперед" at bounding box center [249, 380] width 196 height 34
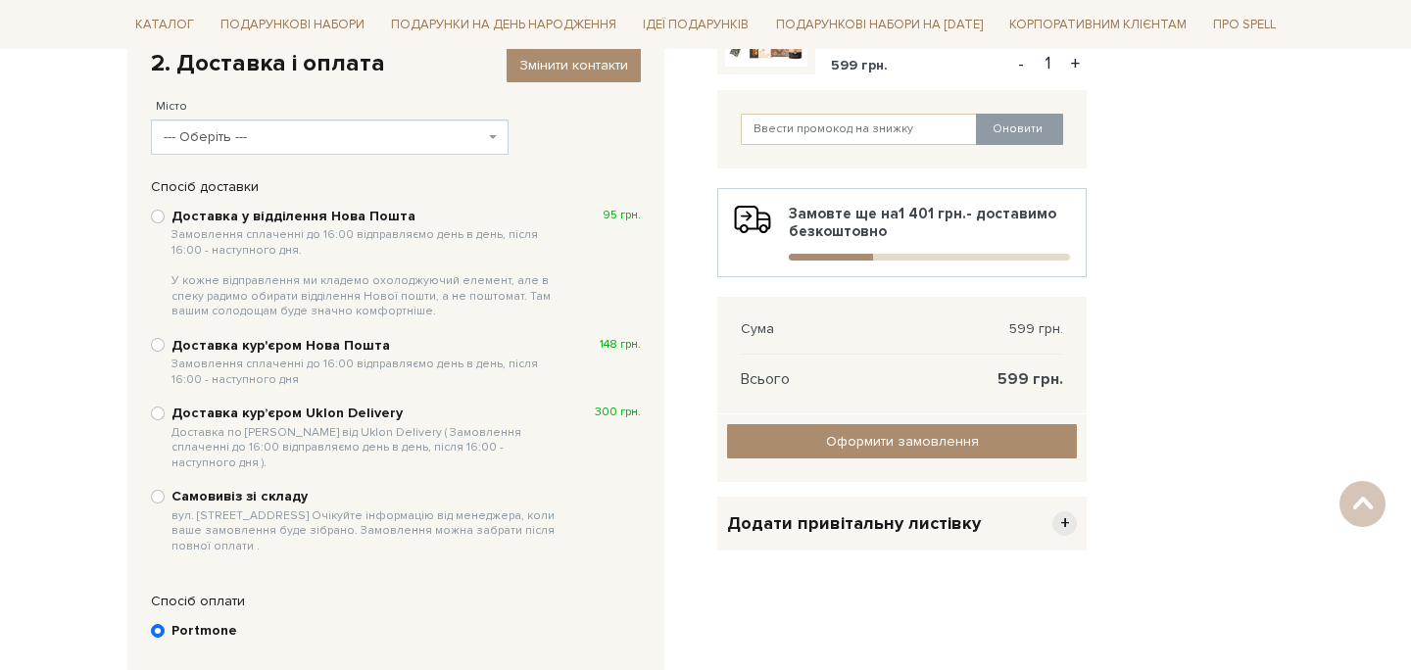
scroll to position [389, 0]
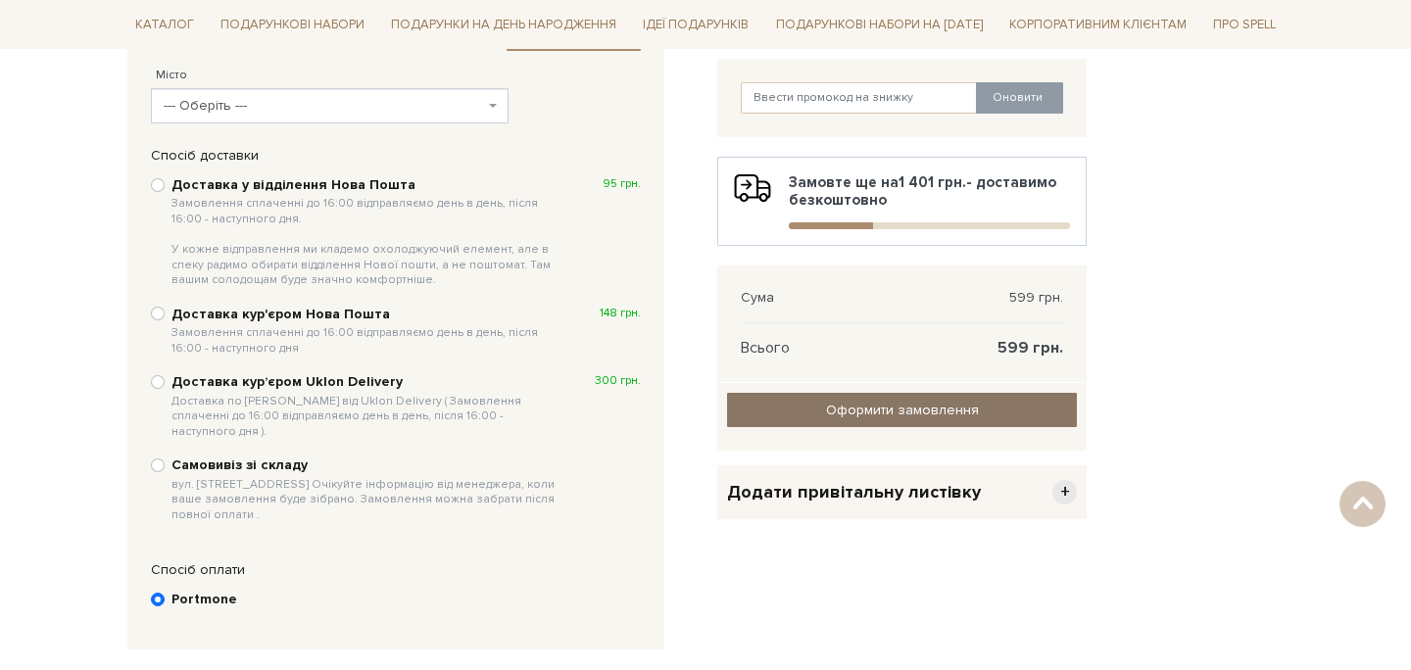
click at [848, 394] on link "Оформити замовлення" at bounding box center [902, 410] width 350 height 34
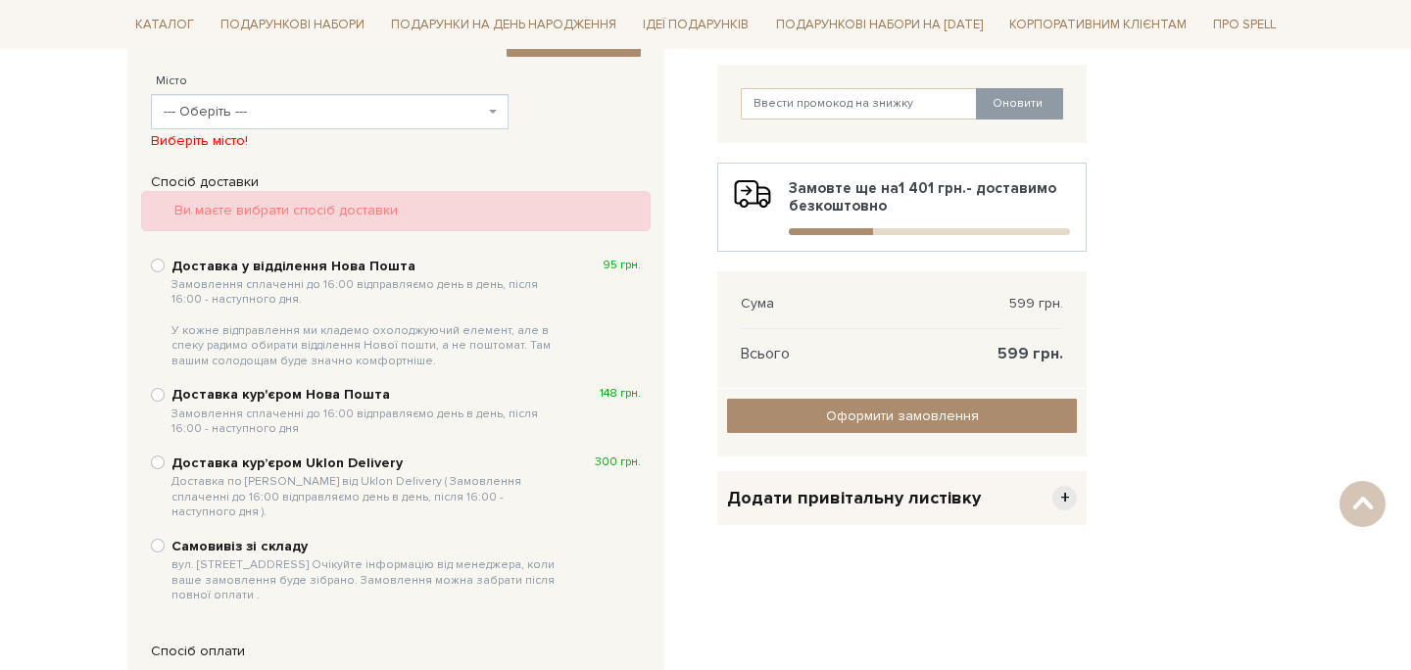
scroll to position [381, 0]
click at [289, 124] on span "--- Оберіть ---" at bounding box center [330, 113] width 358 height 35
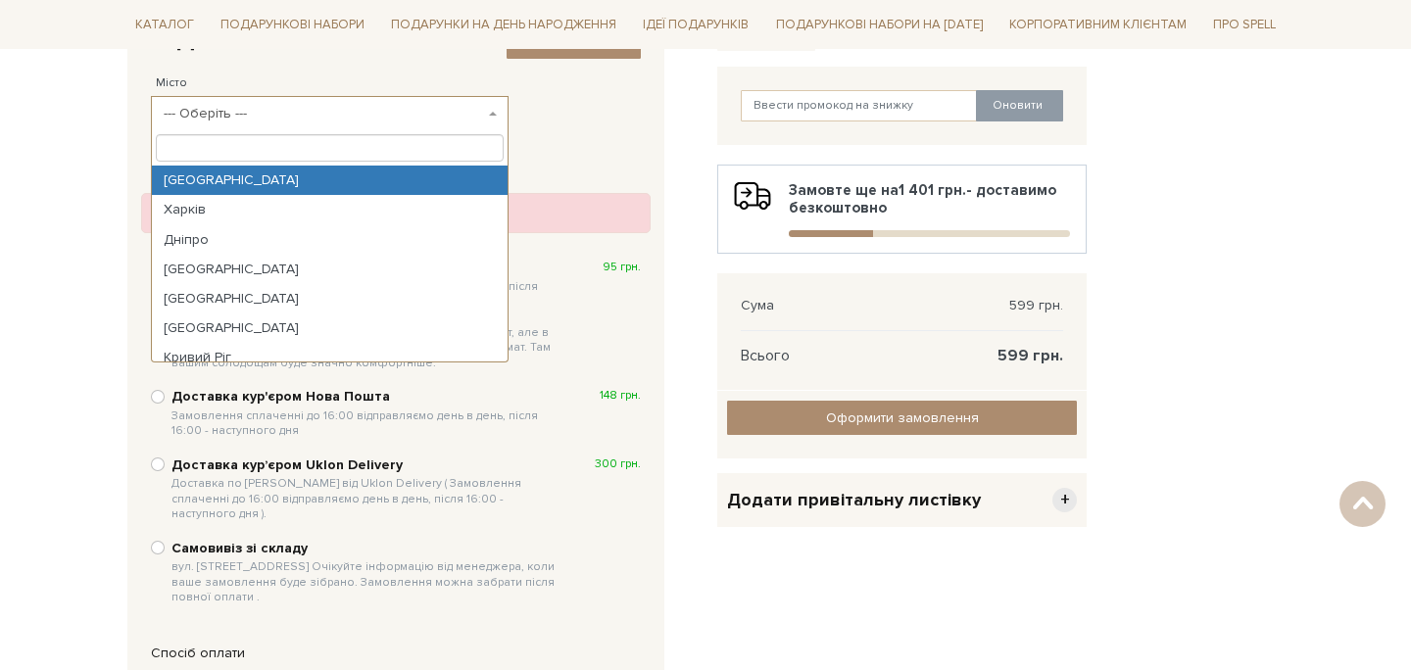
select select "Київ"
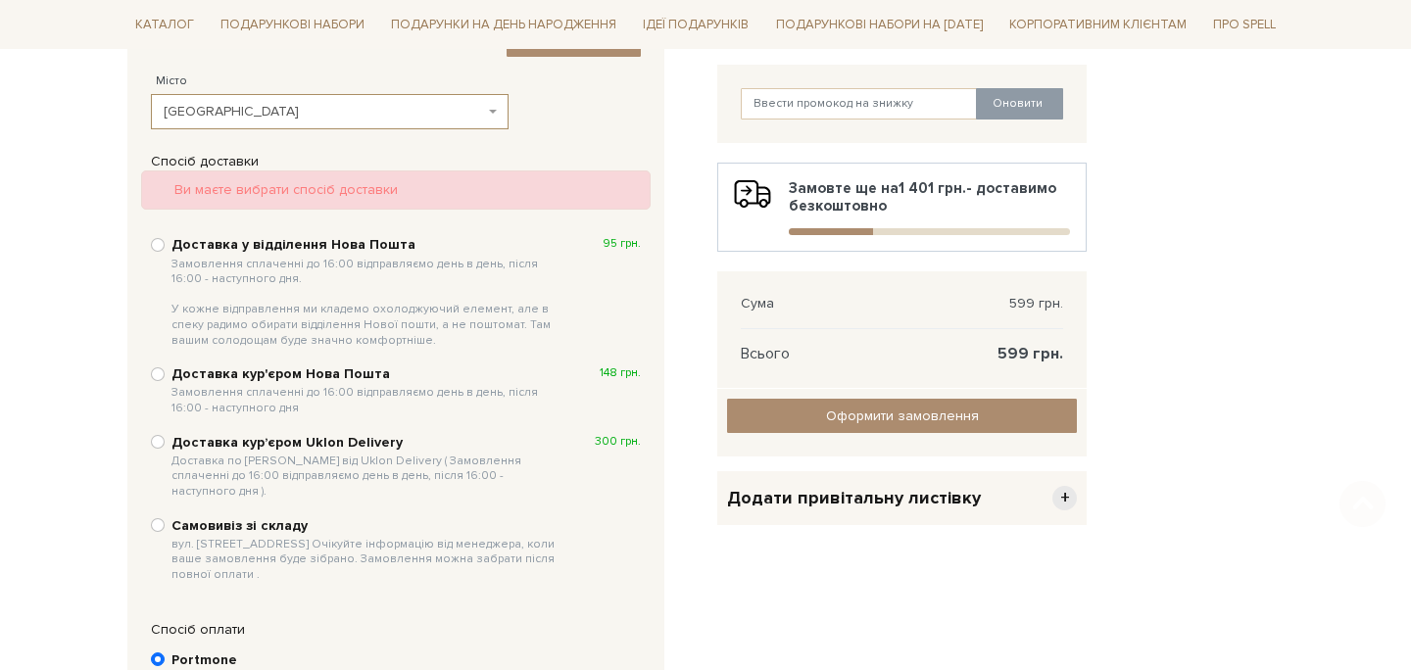
scroll to position [464, 0]
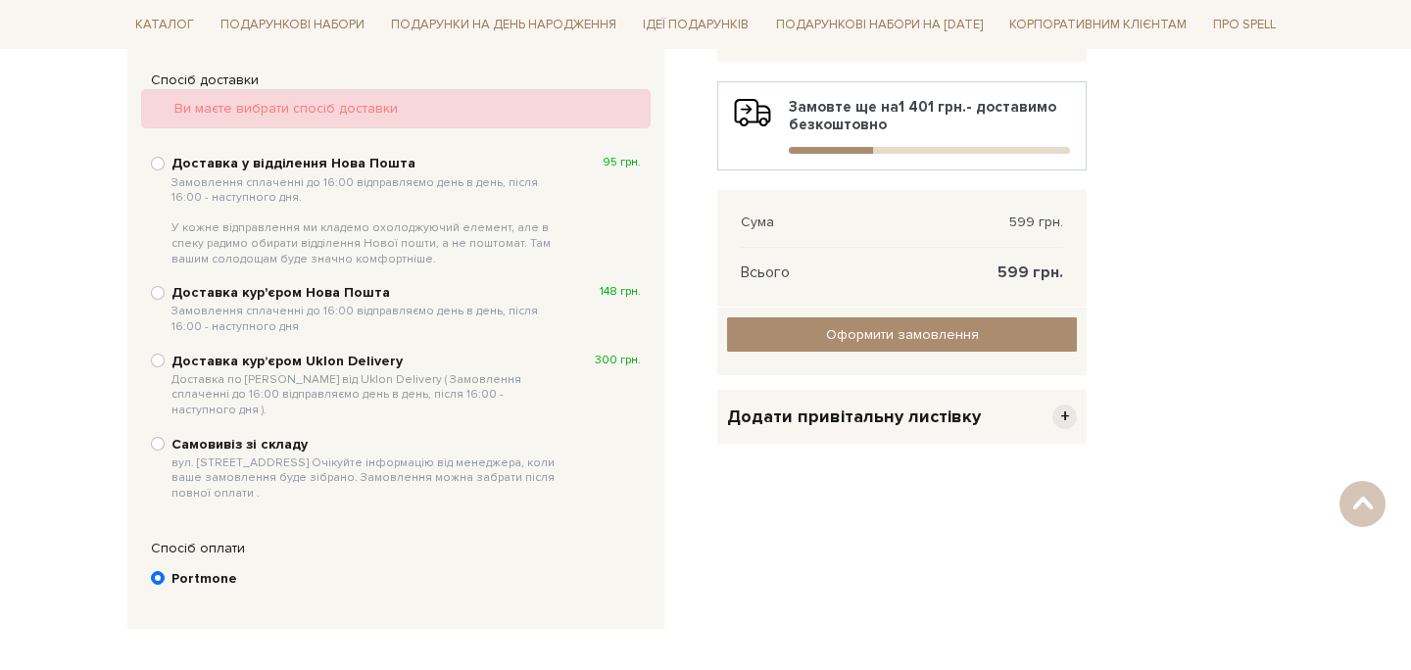
click at [416, 456] on span "вул. Велика Кільцева, 4-А. Очікуйте інформацію від менеджера, коли ваше замовле…" at bounding box center [366, 479] width 391 height 46
click at [165, 451] on input "Самовивіз зі складу вул. Велика Кільцева, 4-А. Очікуйте інформацію від менеджер…" at bounding box center [158, 444] width 14 height 14
radio input "true"
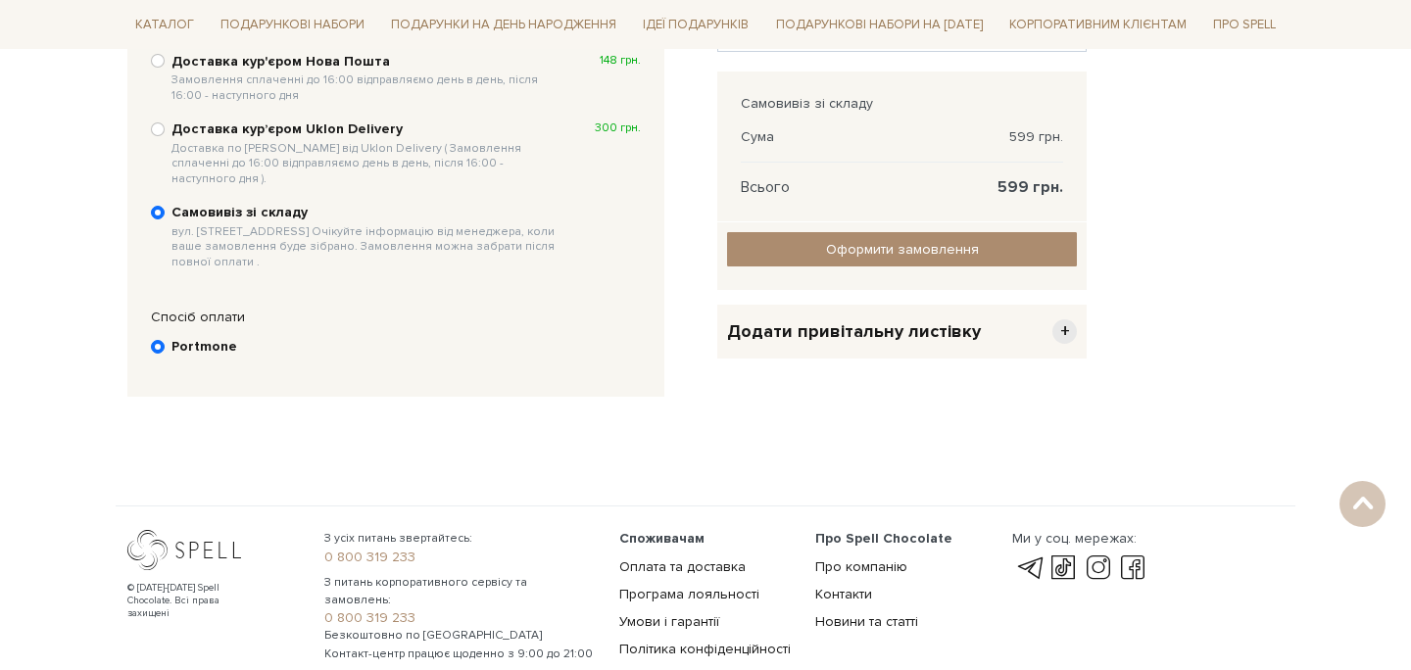
scroll to position [621, 0]
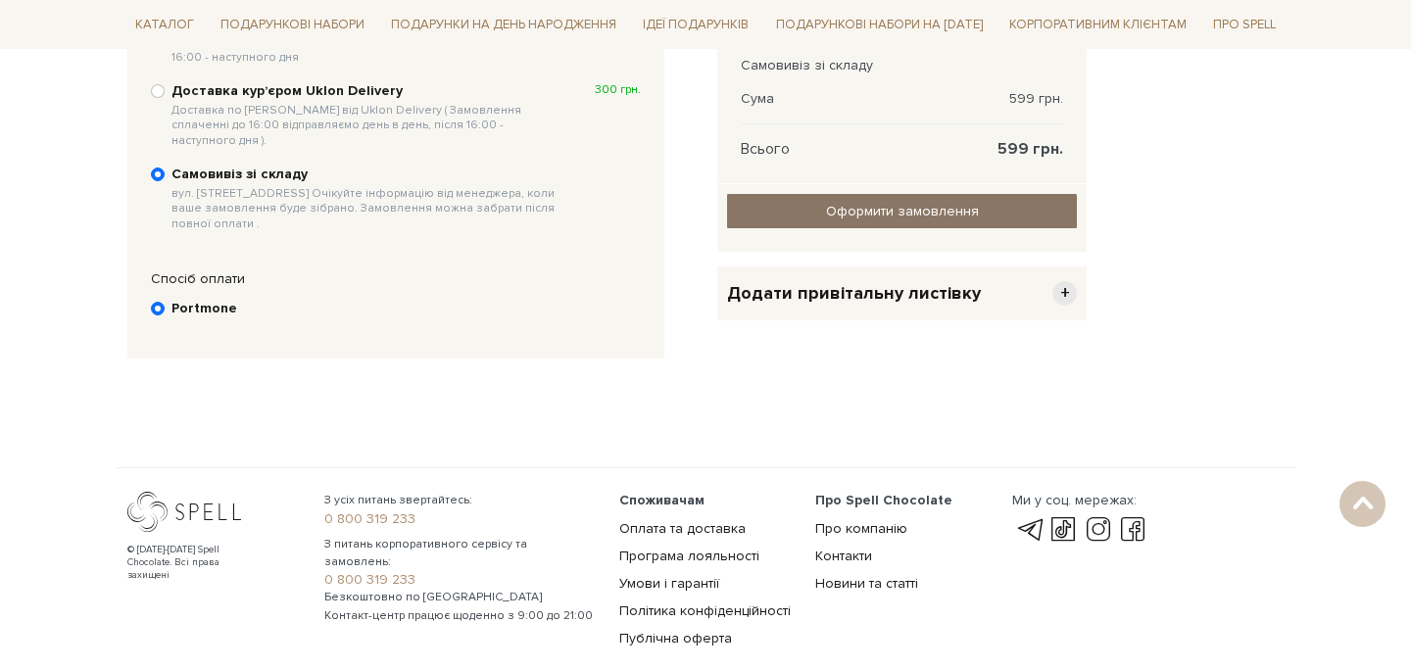
click at [977, 222] on input "Оформити замовлення" at bounding box center [902, 211] width 350 height 34
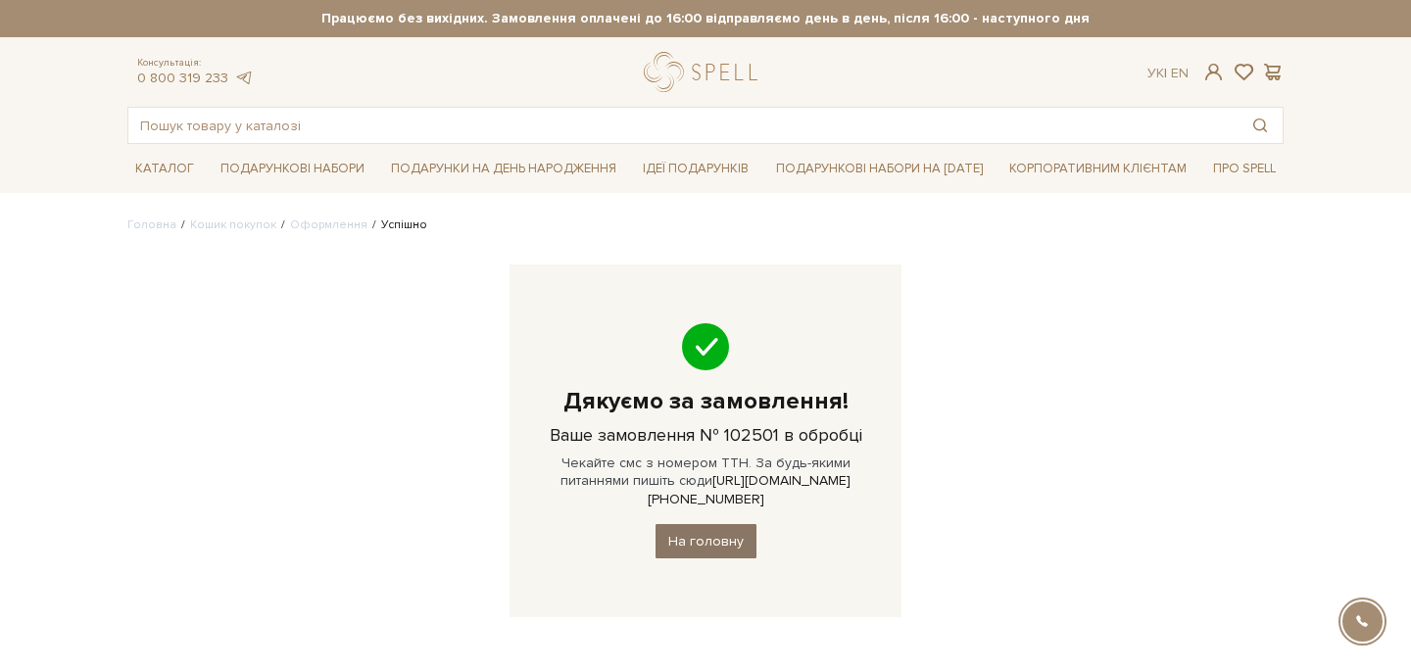
click at [699, 527] on link "На головну" at bounding box center [705, 541] width 101 height 34
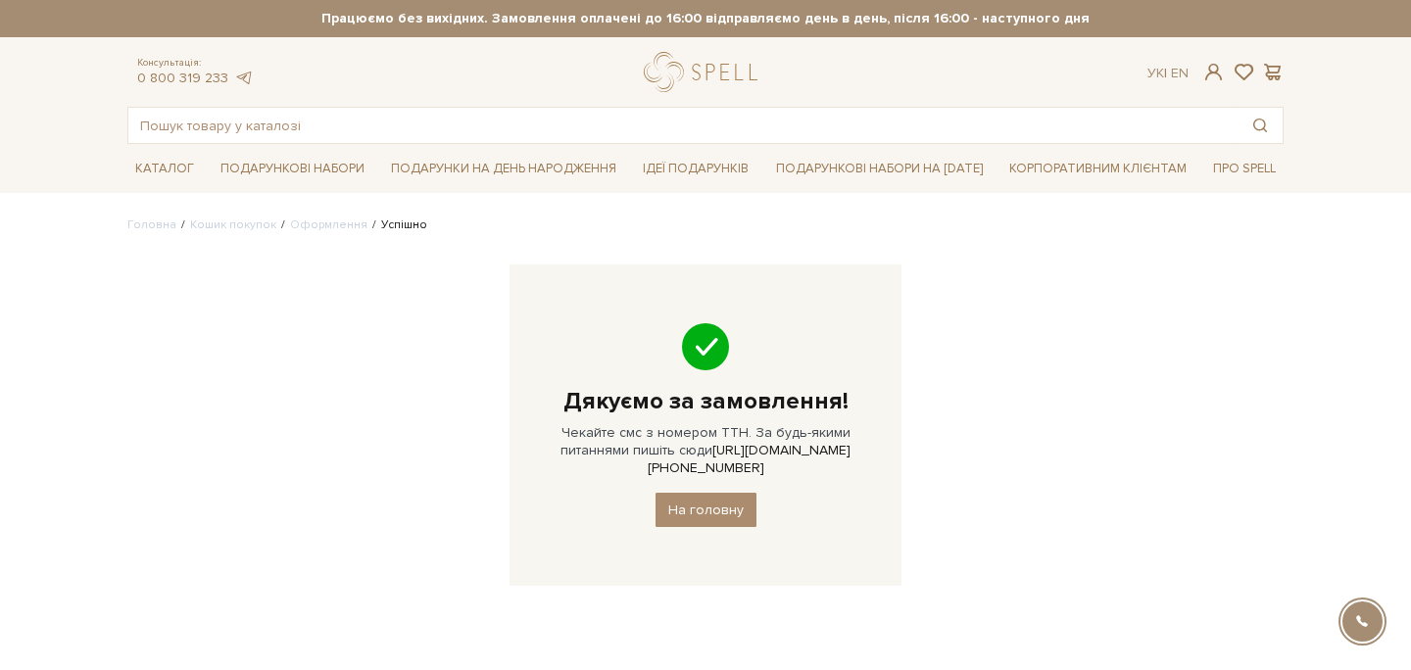
click at [765, 362] on div at bounding box center [705, 346] width 333 height 47
click at [1218, 72] on span at bounding box center [1214, 72] width 24 height 21
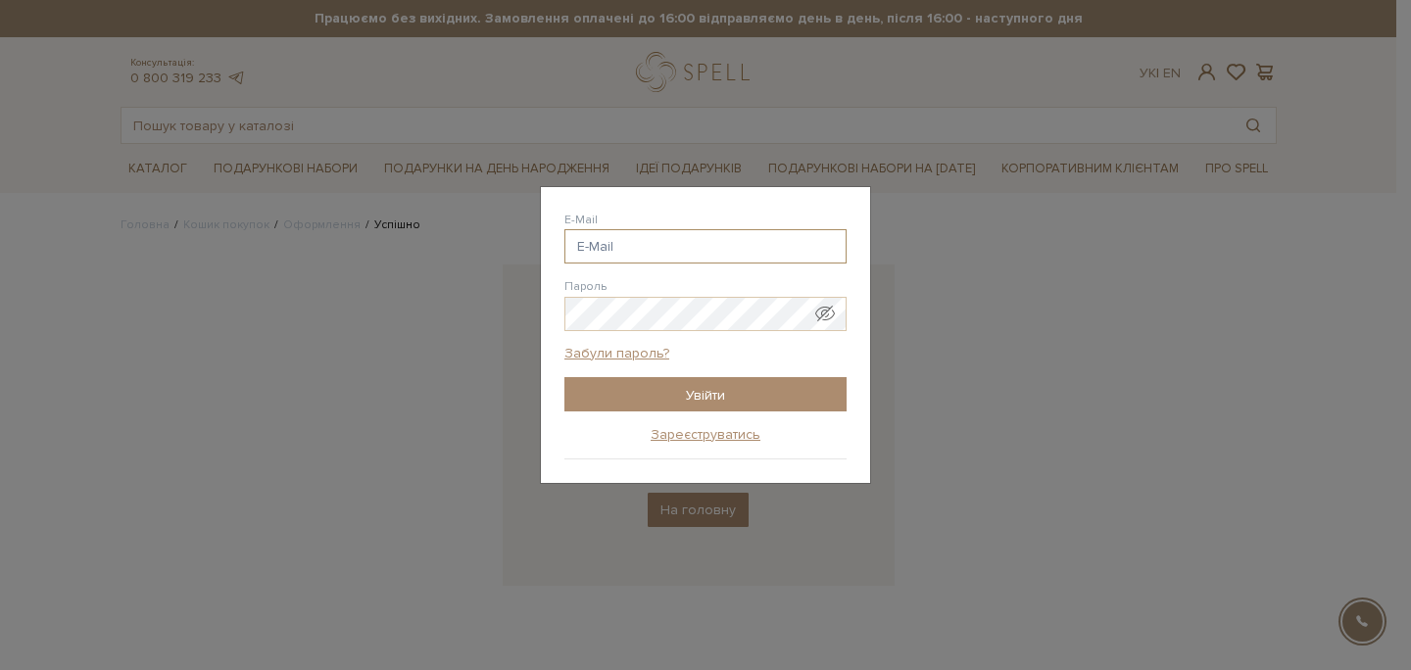
click at [766, 252] on input "E-Mail" at bounding box center [705, 246] width 282 height 34
click at [751, 252] on input "E-Mail" at bounding box center [705, 246] width 282 height 34
